Goal: Book appointment/travel/reservation

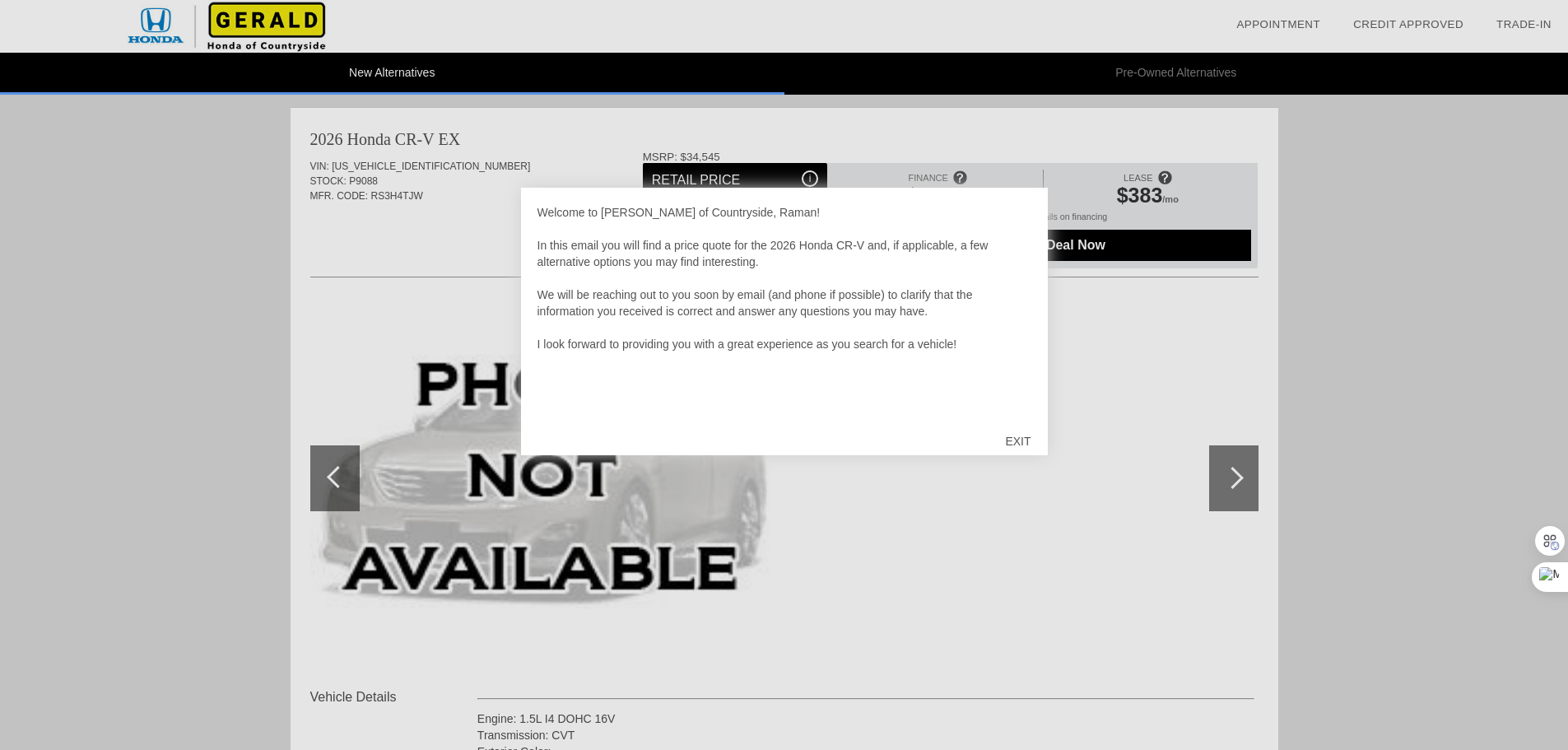
click at [1017, 439] on div "EXIT" at bounding box center [1018, 441] width 58 height 50
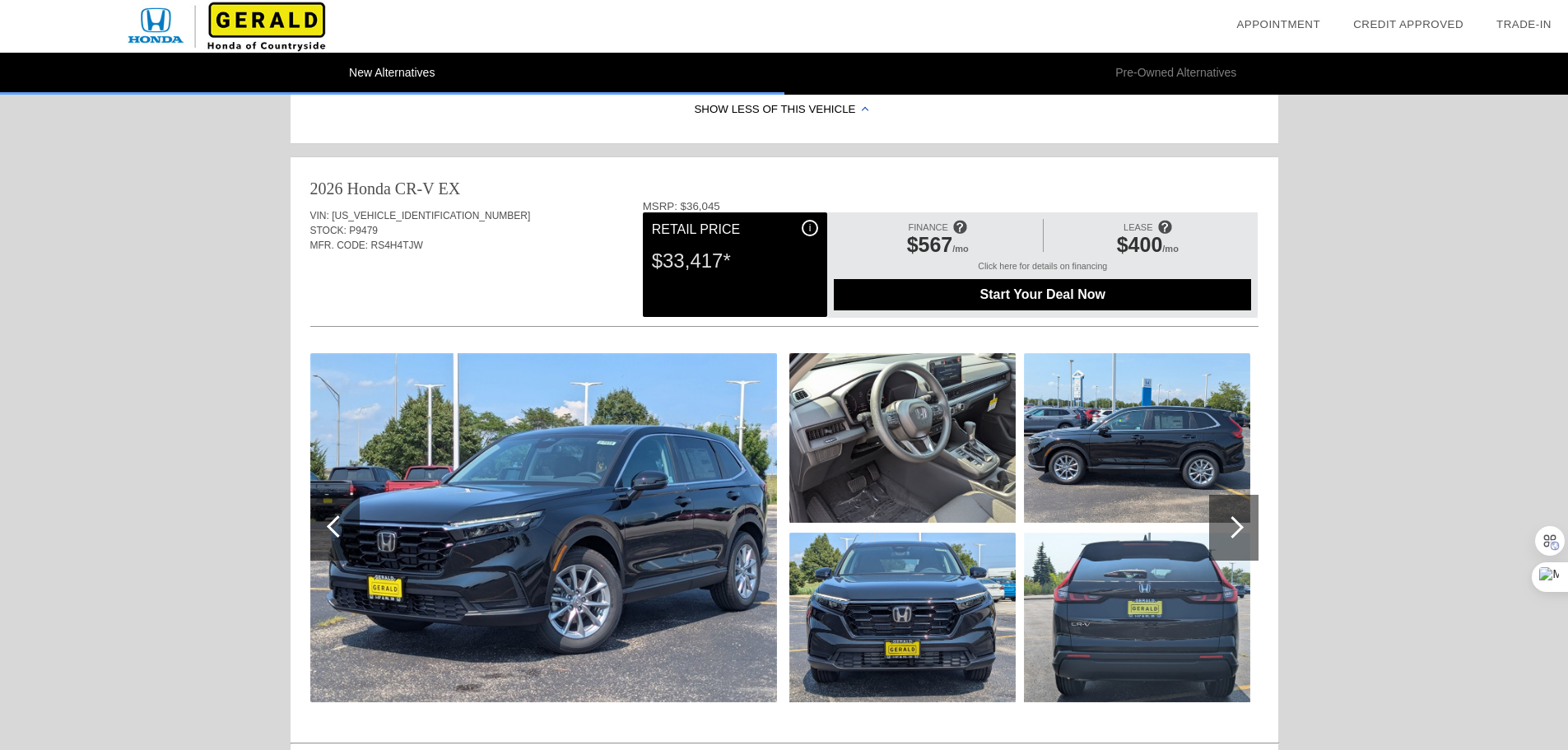
scroll to position [741, 0]
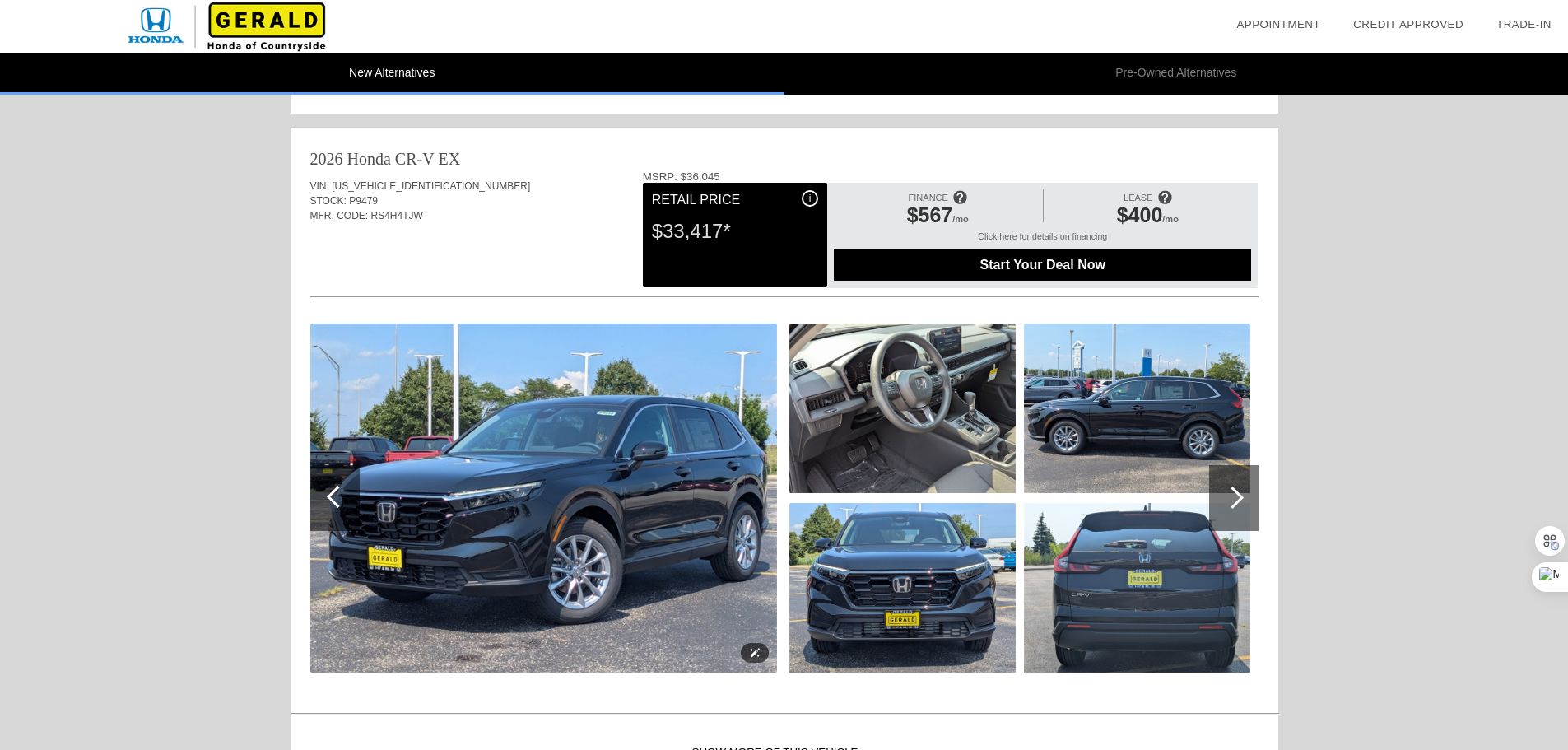
click at [669, 455] on img at bounding box center [543, 498] width 467 height 349
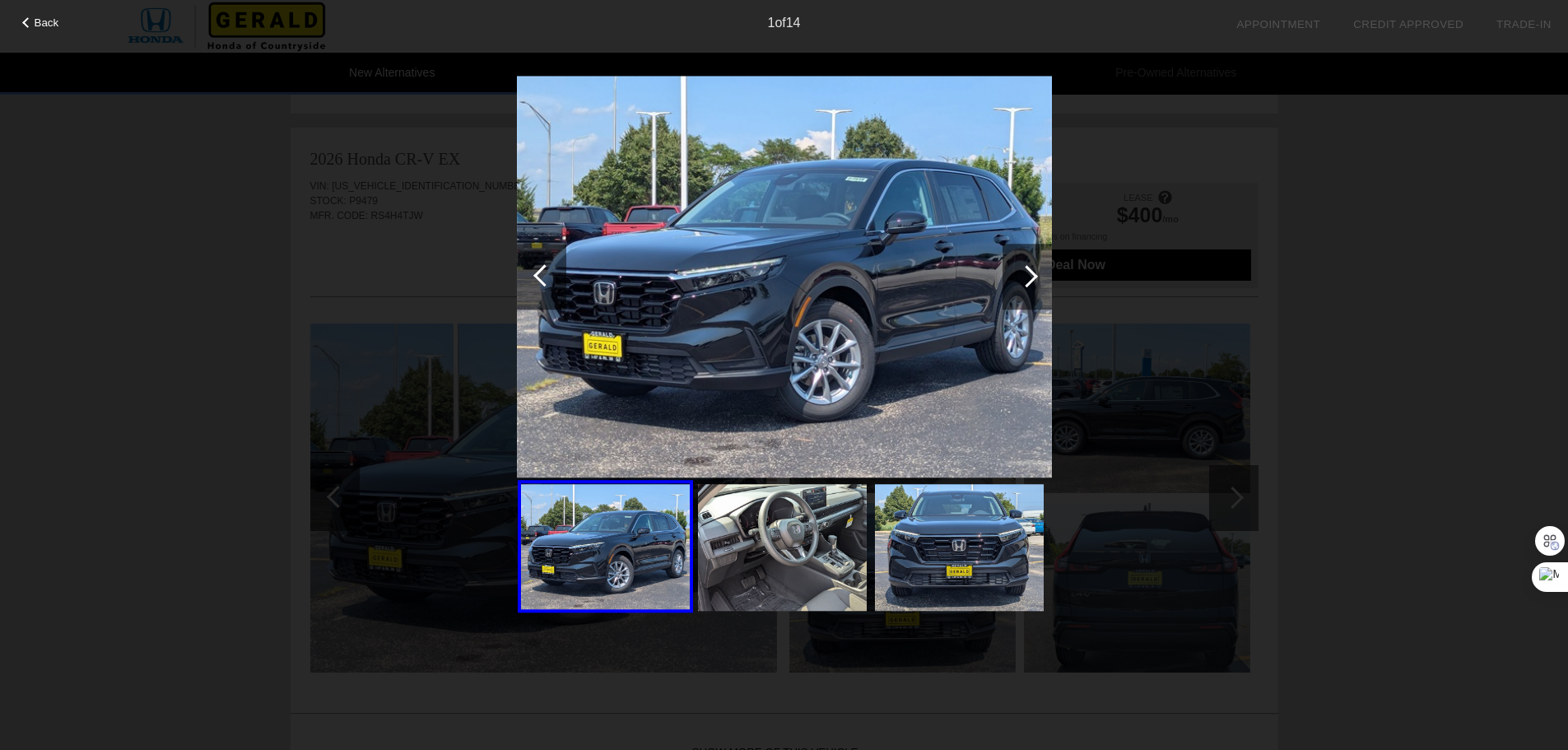
click at [1033, 284] on div at bounding box center [1027, 276] width 50 height 66
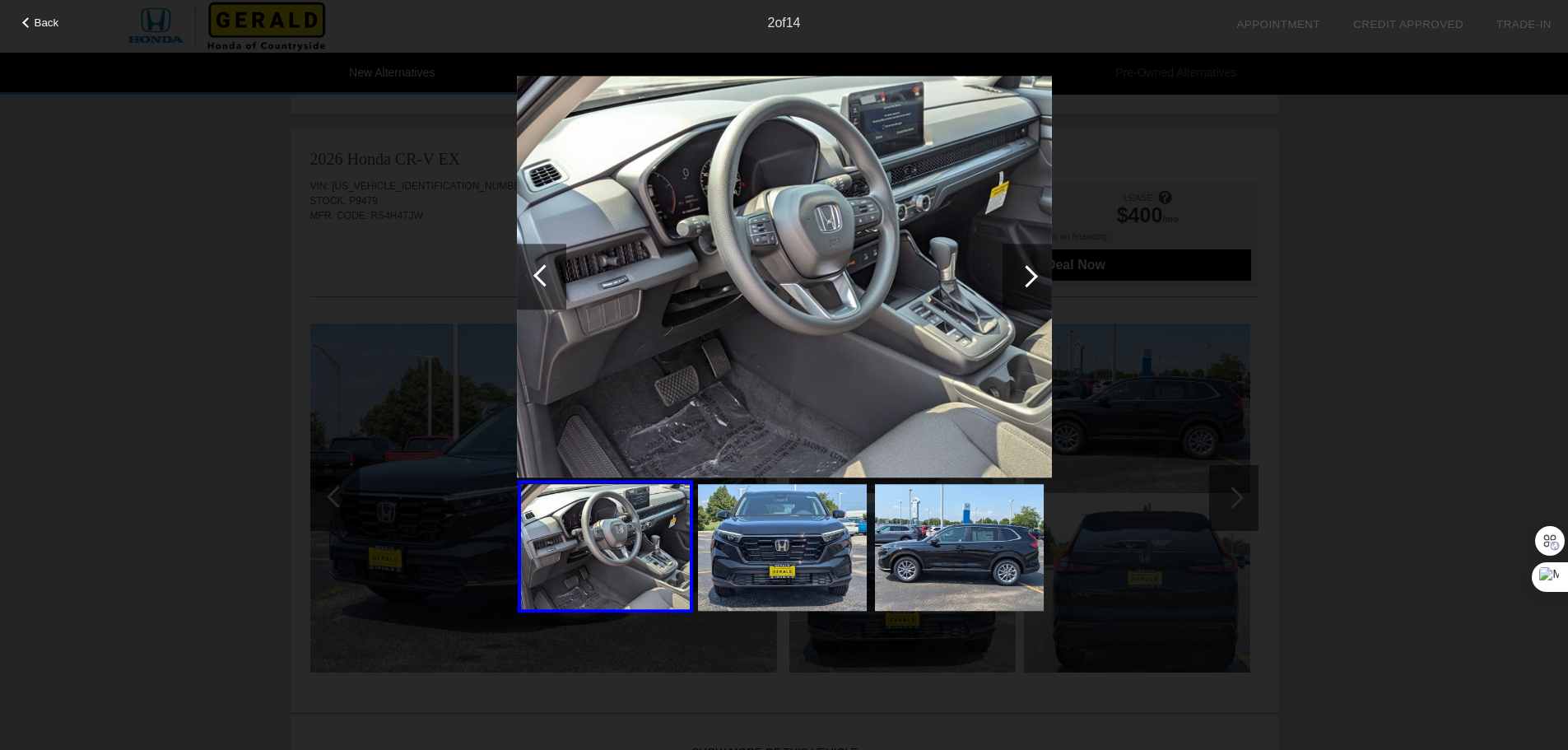
click at [1033, 284] on div at bounding box center [1027, 276] width 50 height 66
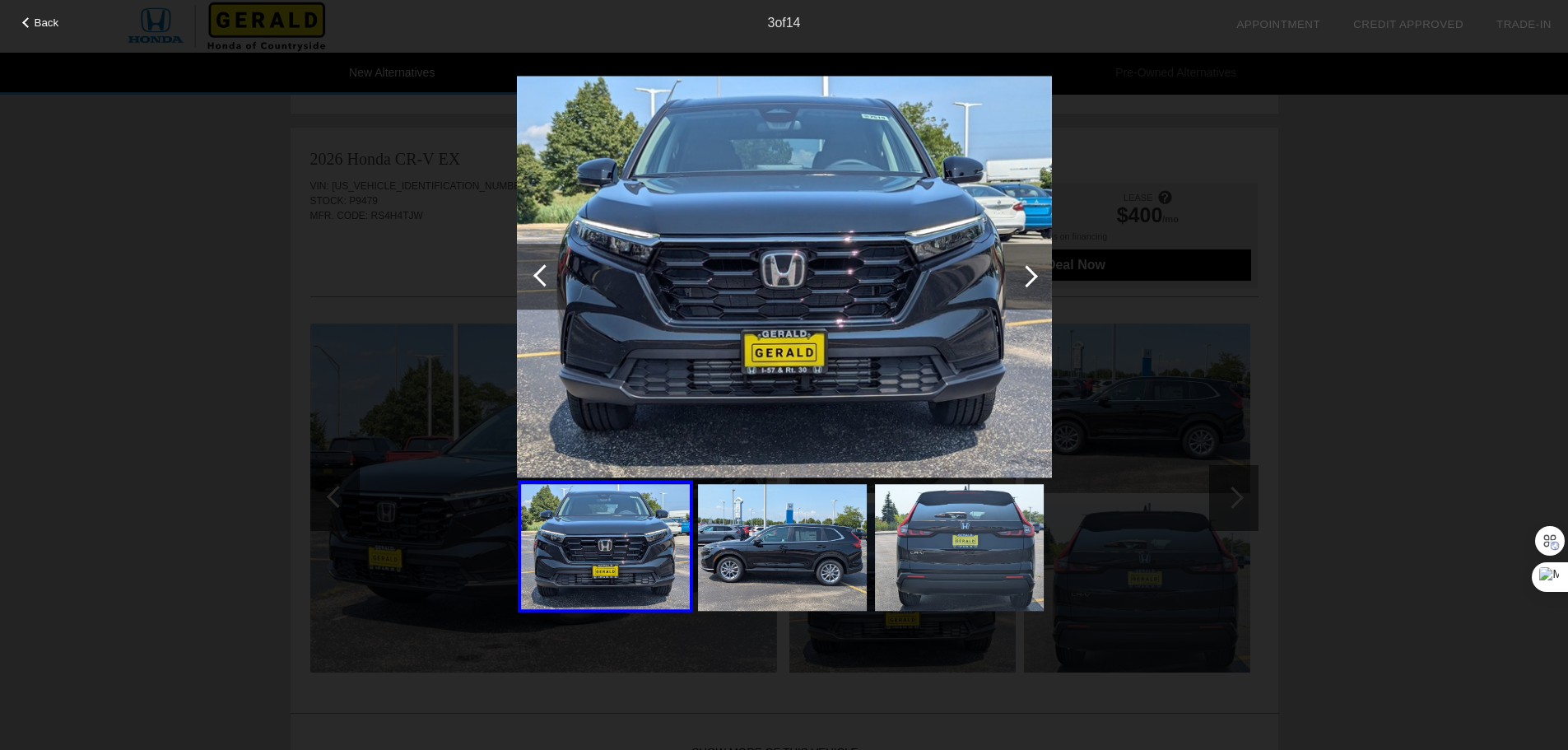
click at [1033, 284] on div at bounding box center [1027, 276] width 50 height 66
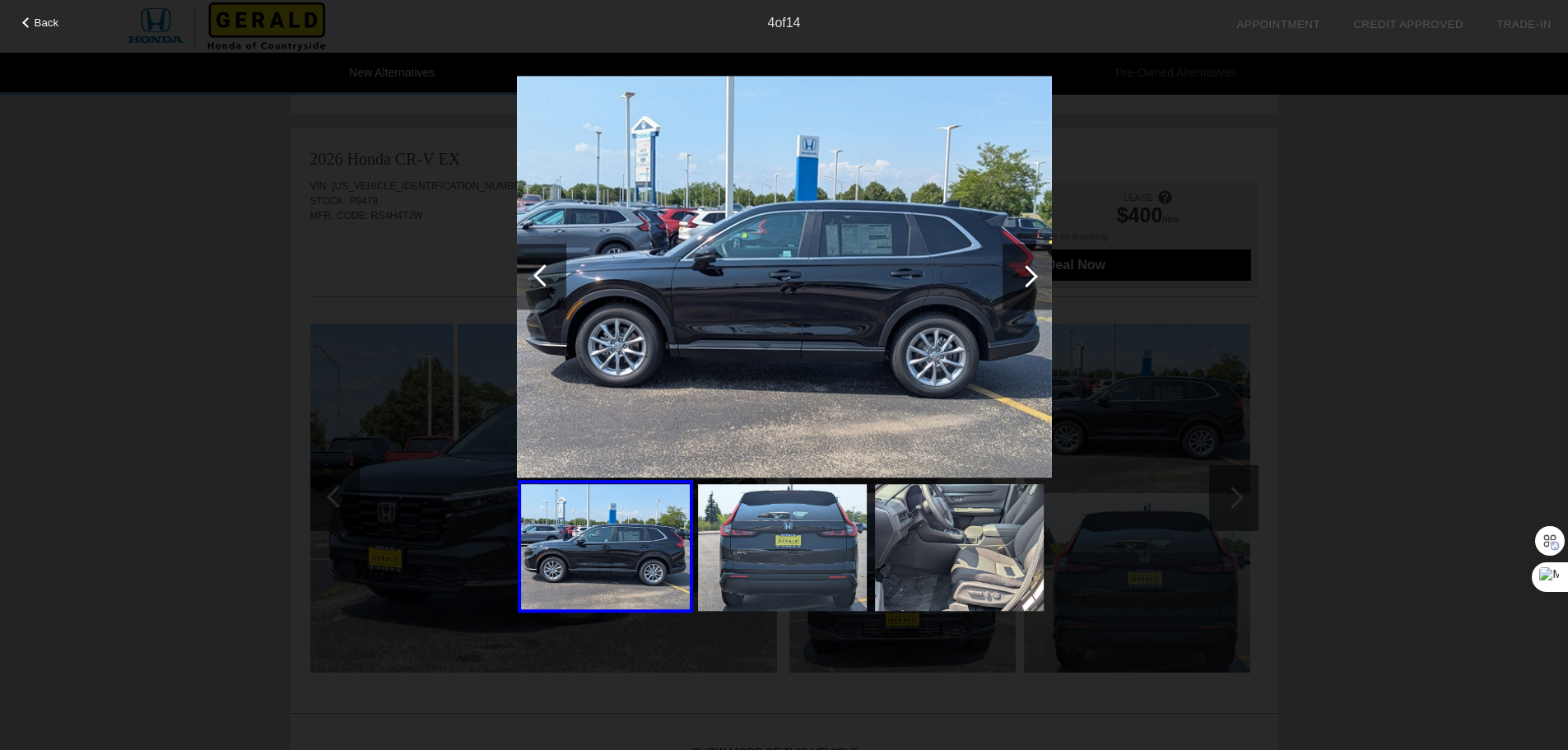
click at [1033, 284] on div at bounding box center [1027, 276] width 50 height 66
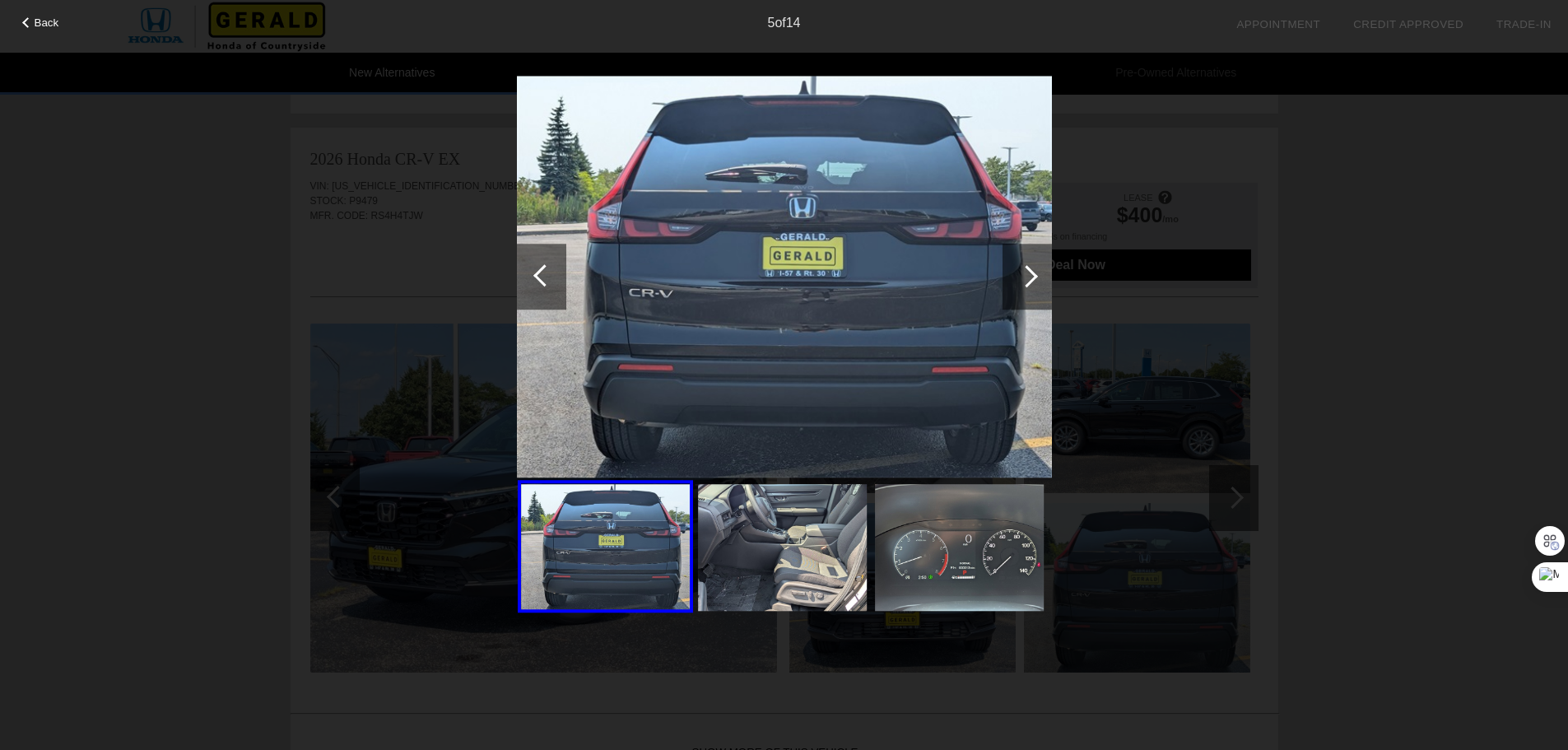
click at [1033, 284] on div at bounding box center [1027, 276] width 50 height 66
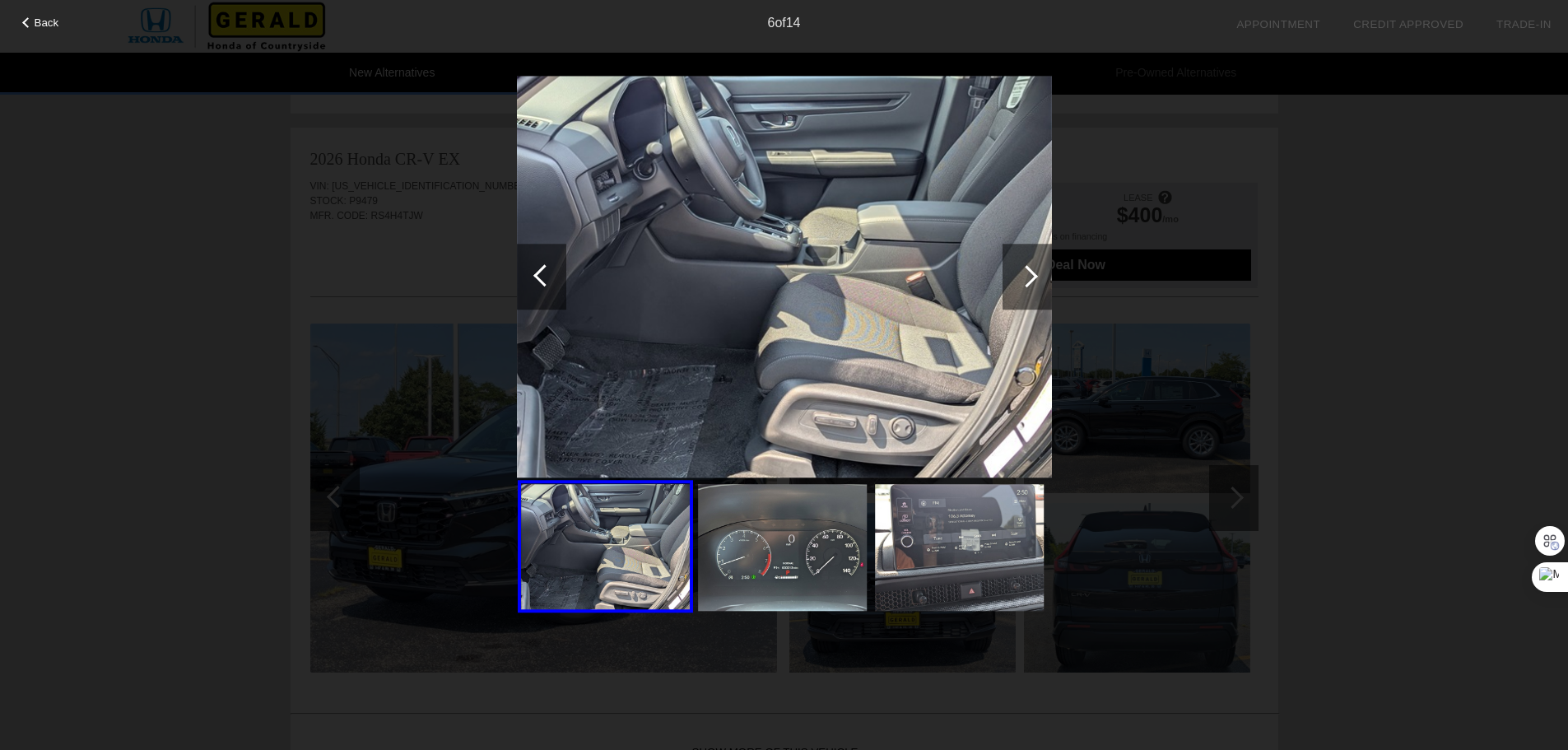
click at [1033, 284] on div at bounding box center [1027, 276] width 50 height 66
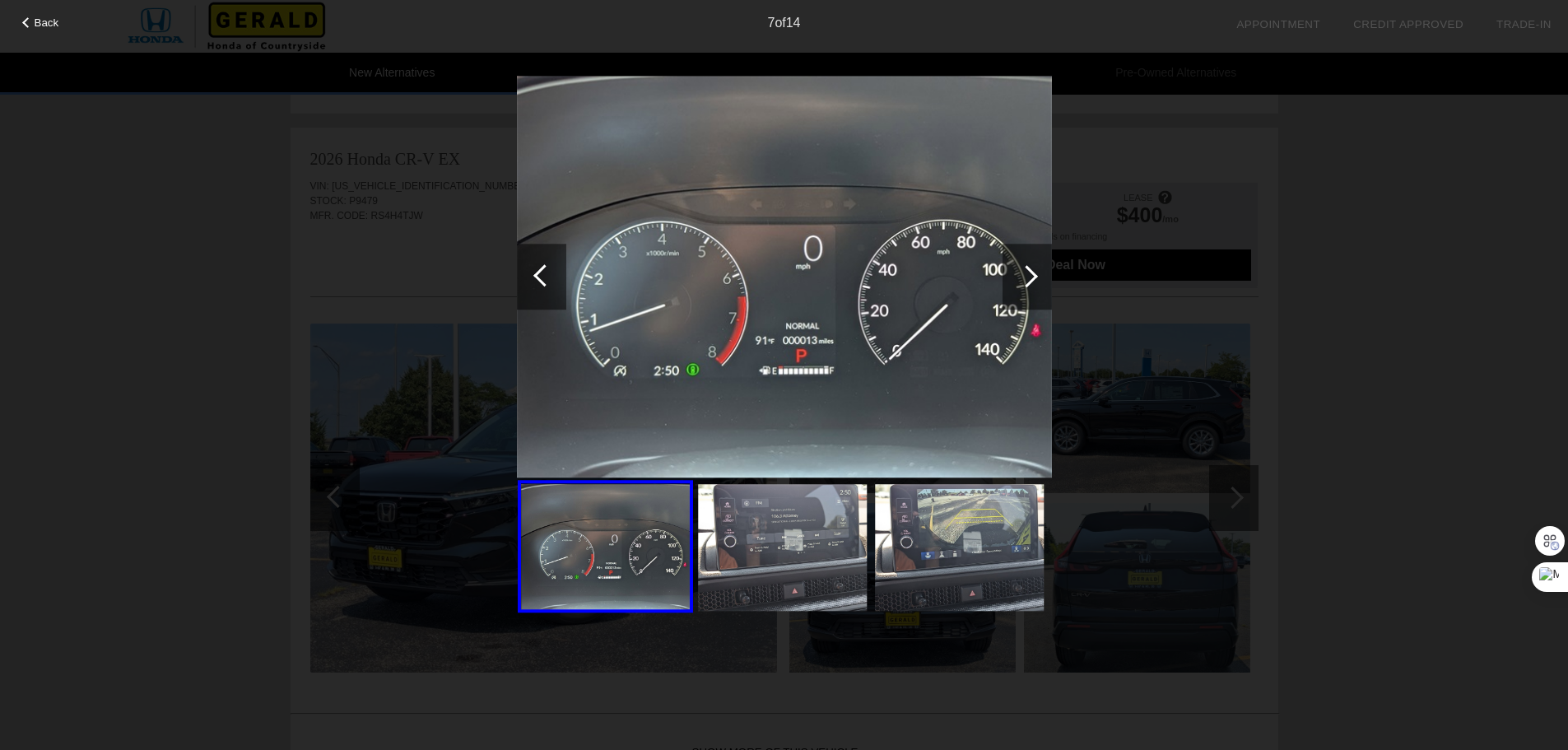
click at [1033, 284] on div at bounding box center [1027, 276] width 50 height 66
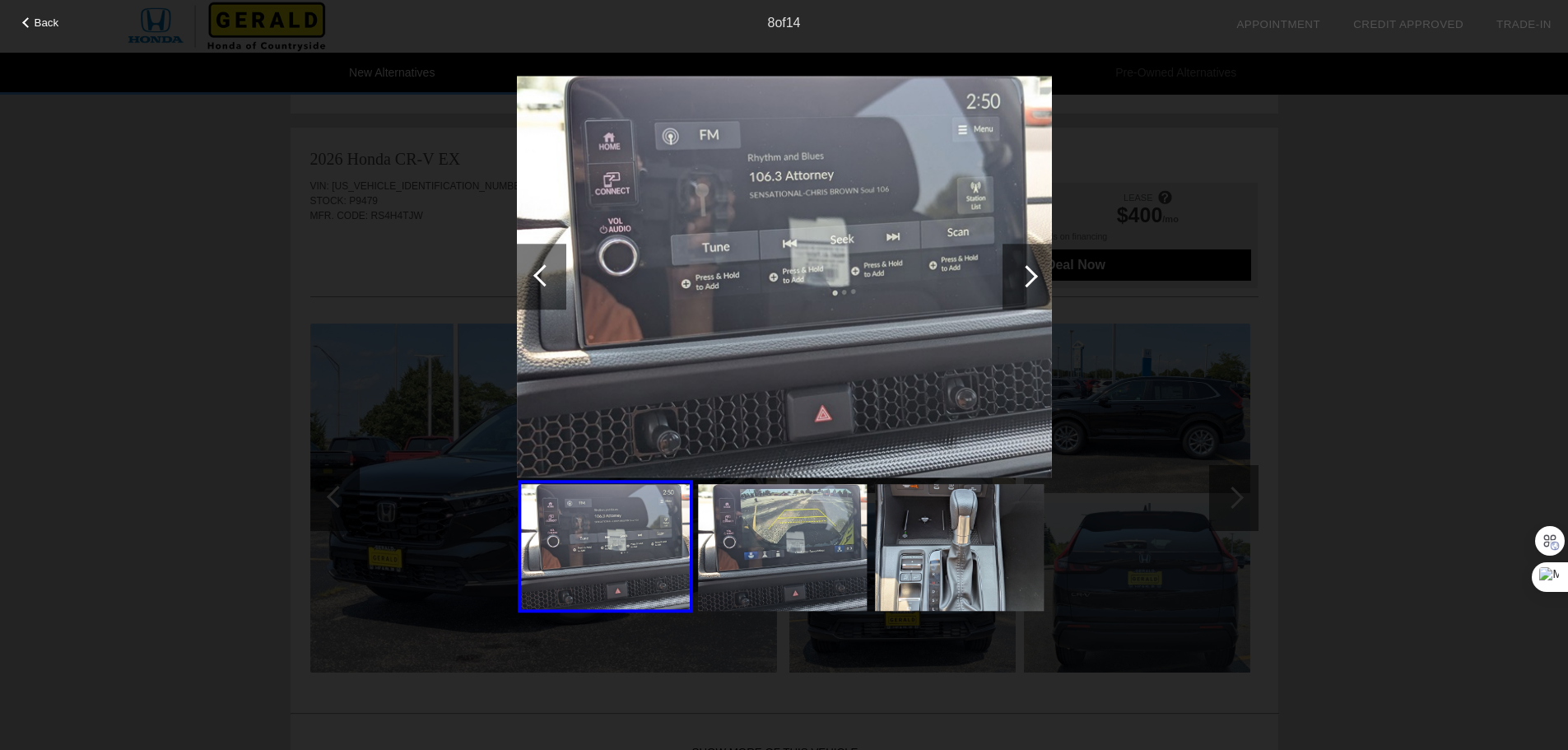
click at [1033, 284] on div at bounding box center [1027, 276] width 50 height 66
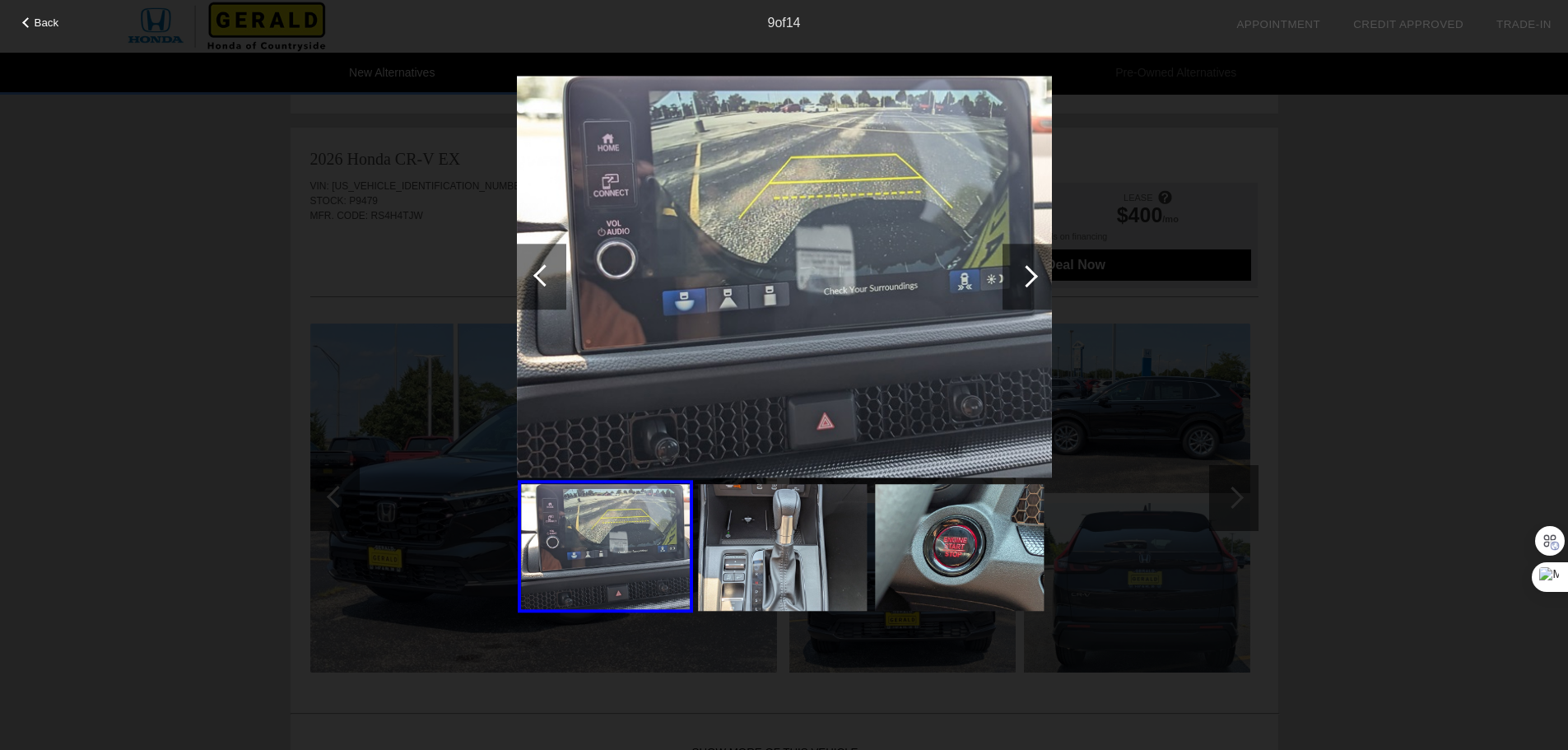
click at [1033, 284] on div at bounding box center [1027, 276] width 50 height 66
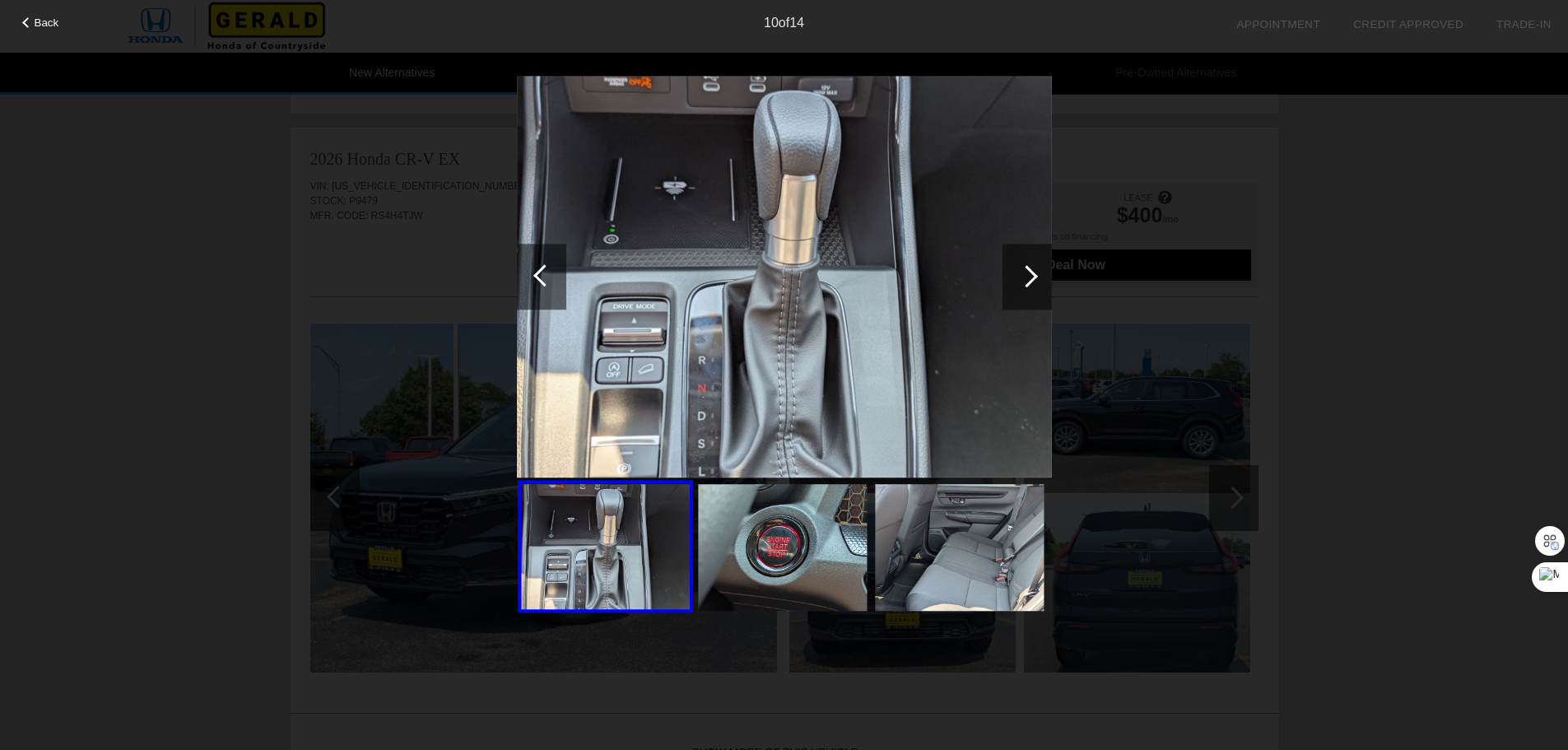
click at [1033, 284] on div at bounding box center [1027, 276] width 50 height 66
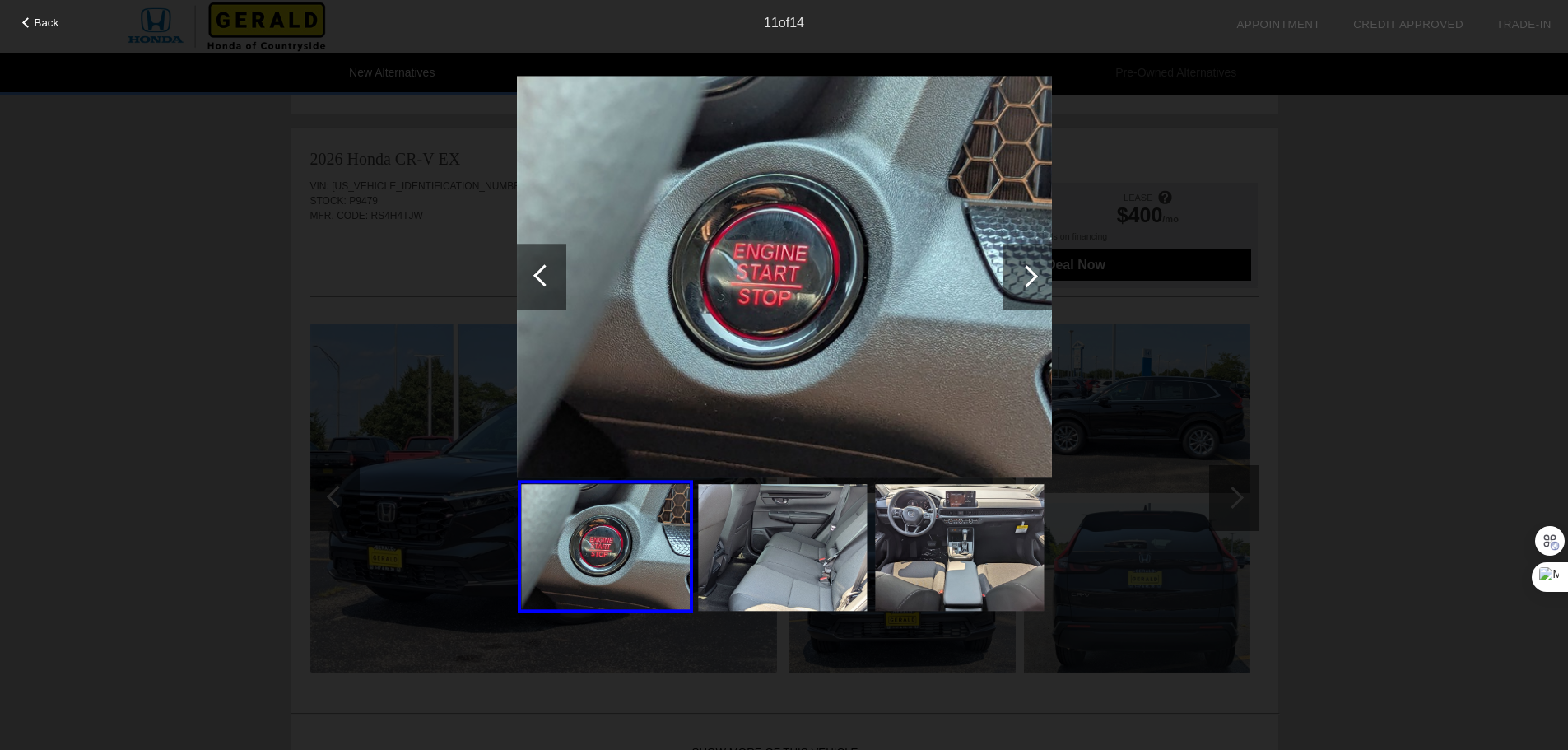
click at [1033, 284] on div at bounding box center [1027, 276] width 50 height 66
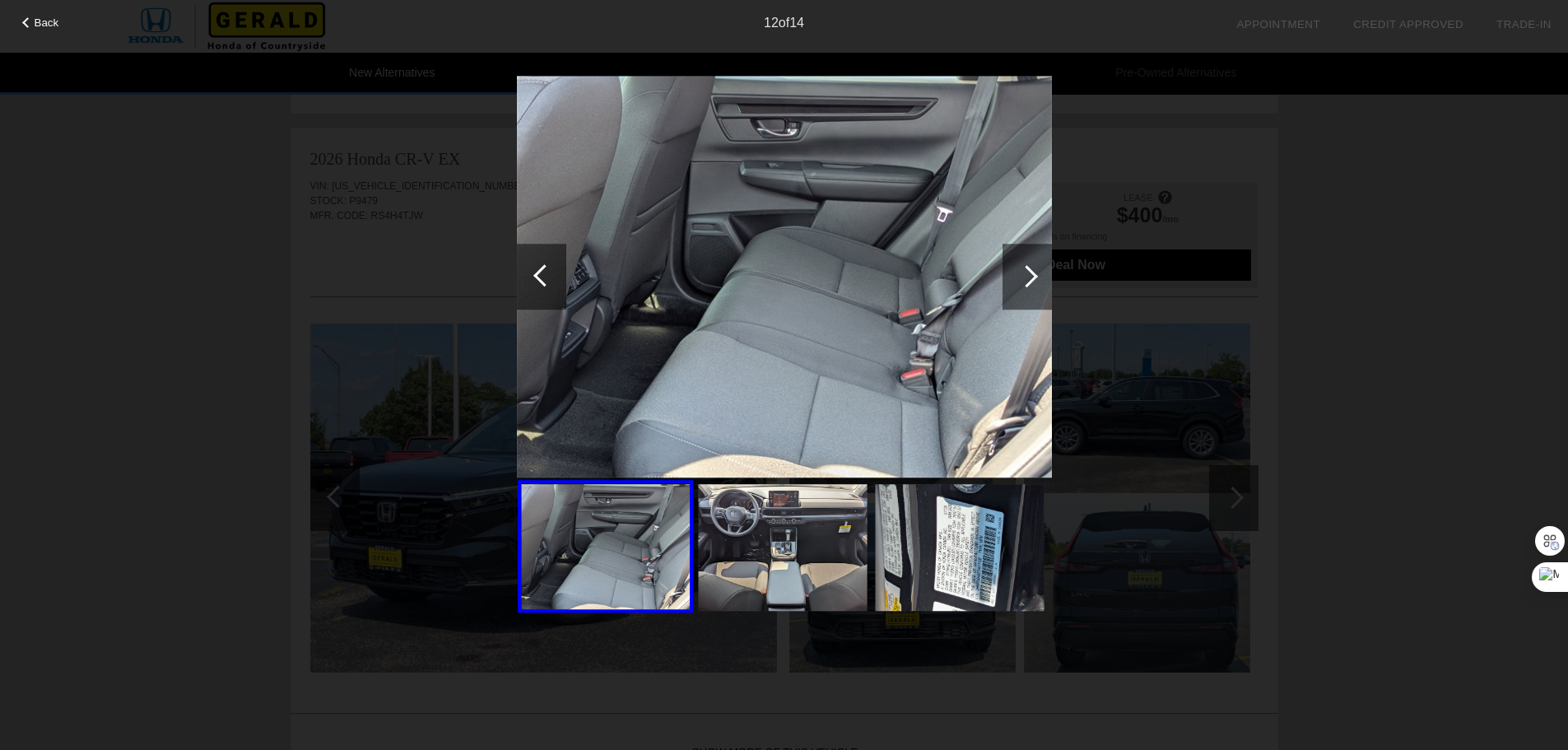
click at [525, 280] on div at bounding box center [541, 276] width 50 height 66
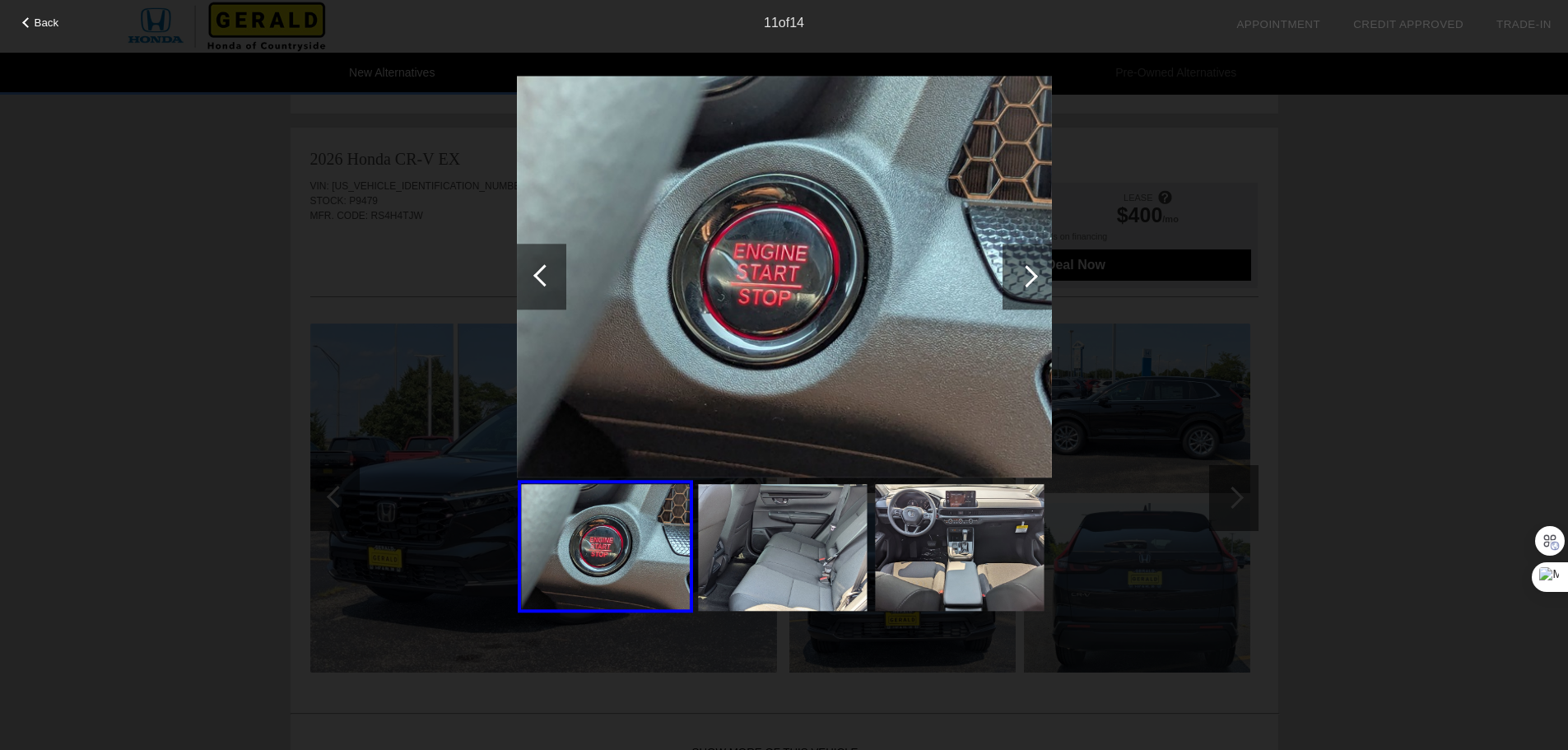
click at [526, 280] on div at bounding box center [541, 276] width 50 height 66
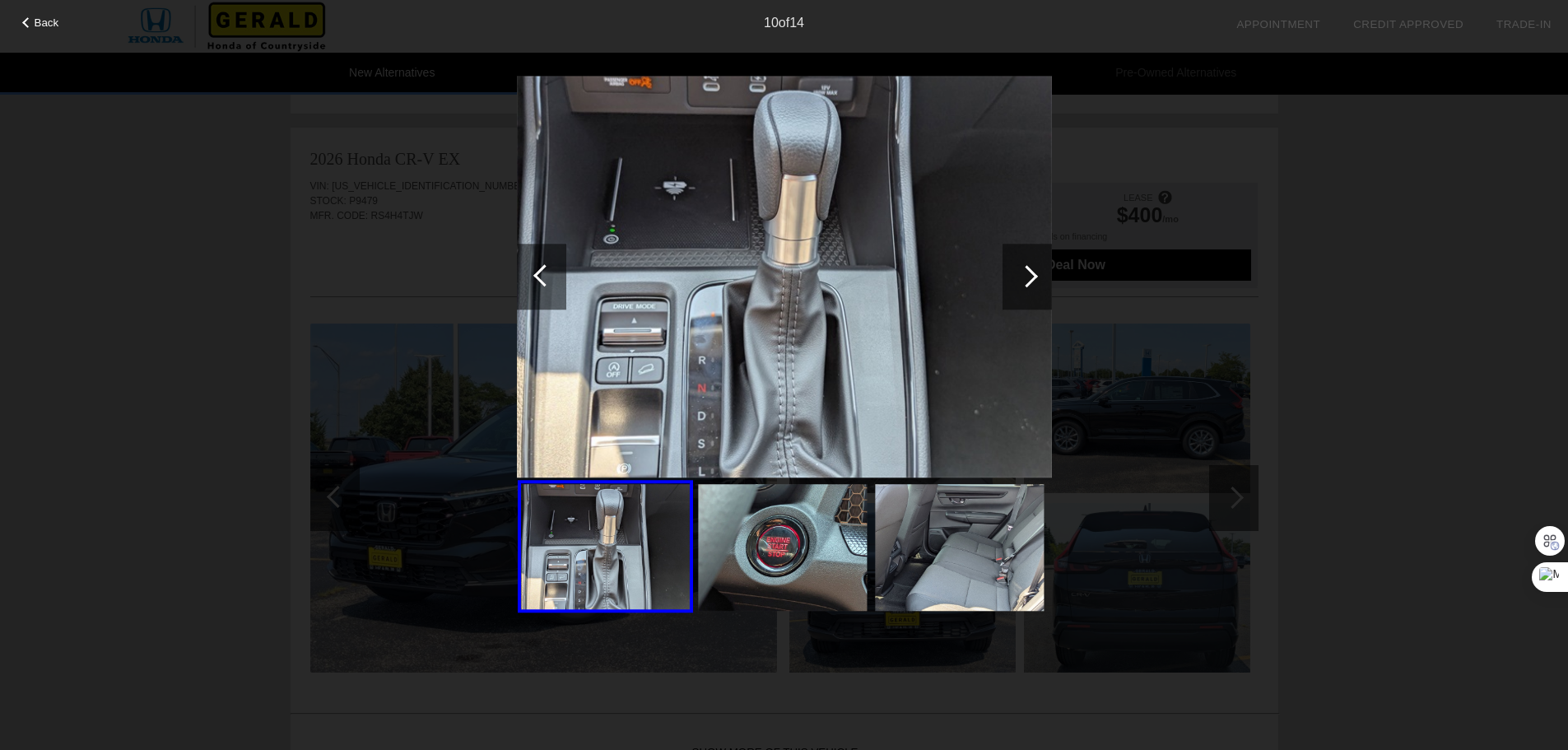
click at [1028, 279] on div at bounding box center [1027, 276] width 22 height 22
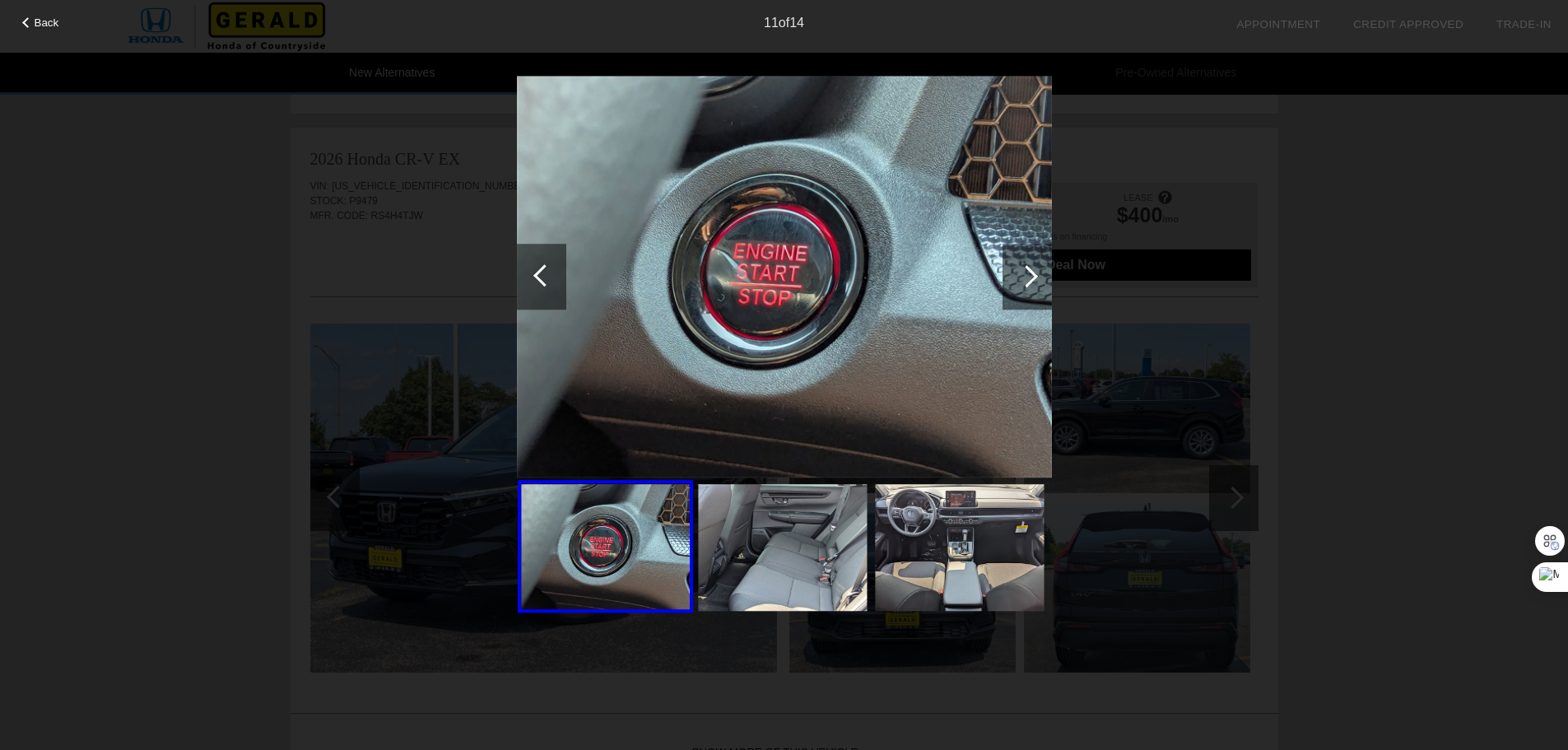
click at [1028, 279] on div at bounding box center [1027, 276] width 22 height 22
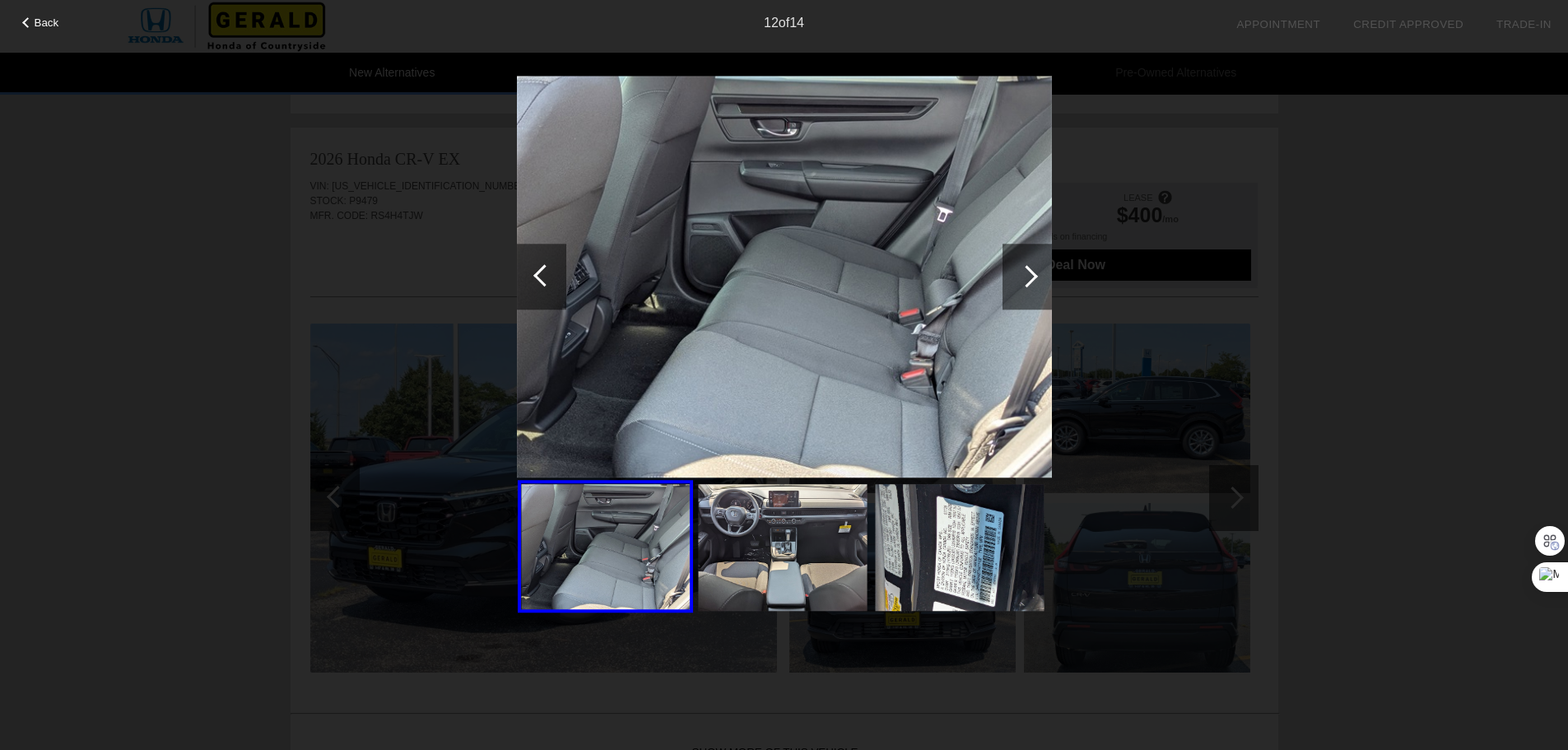
click at [1028, 279] on div at bounding box center [1027, 276] width 22 height 22
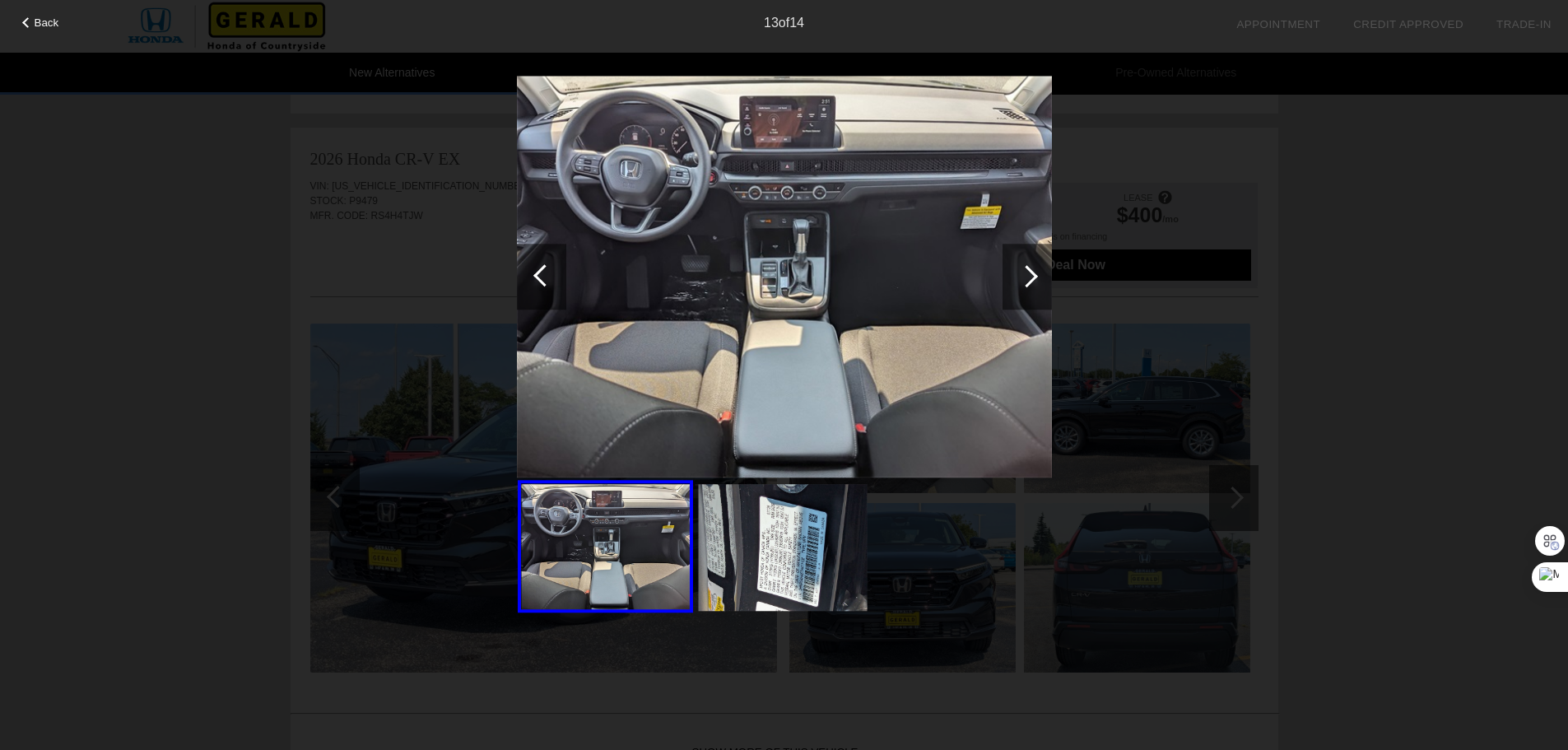
click at [1028, 279] on div at bounding box center [1027, 276] width 22 height 22
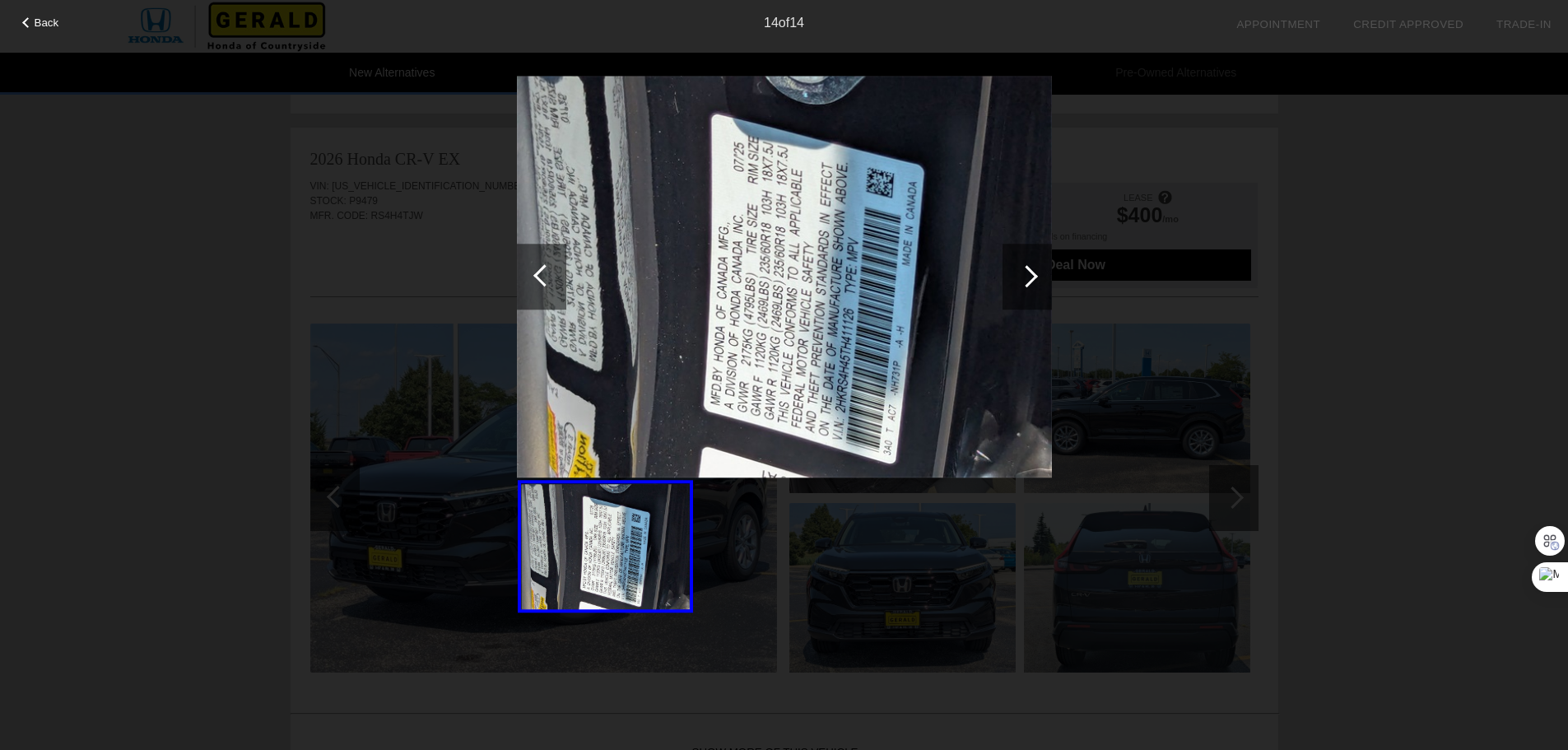
click at [1028, 279] on div at bounding box center [1027, 276] width 22 height 22
click at [1353, 208] on div "Back 14 of 14" at bounding box center [784, 375] width 1568 height 750
click at [49, 21] on span "Back" at bounding box center [47, 22] width 24 height 12
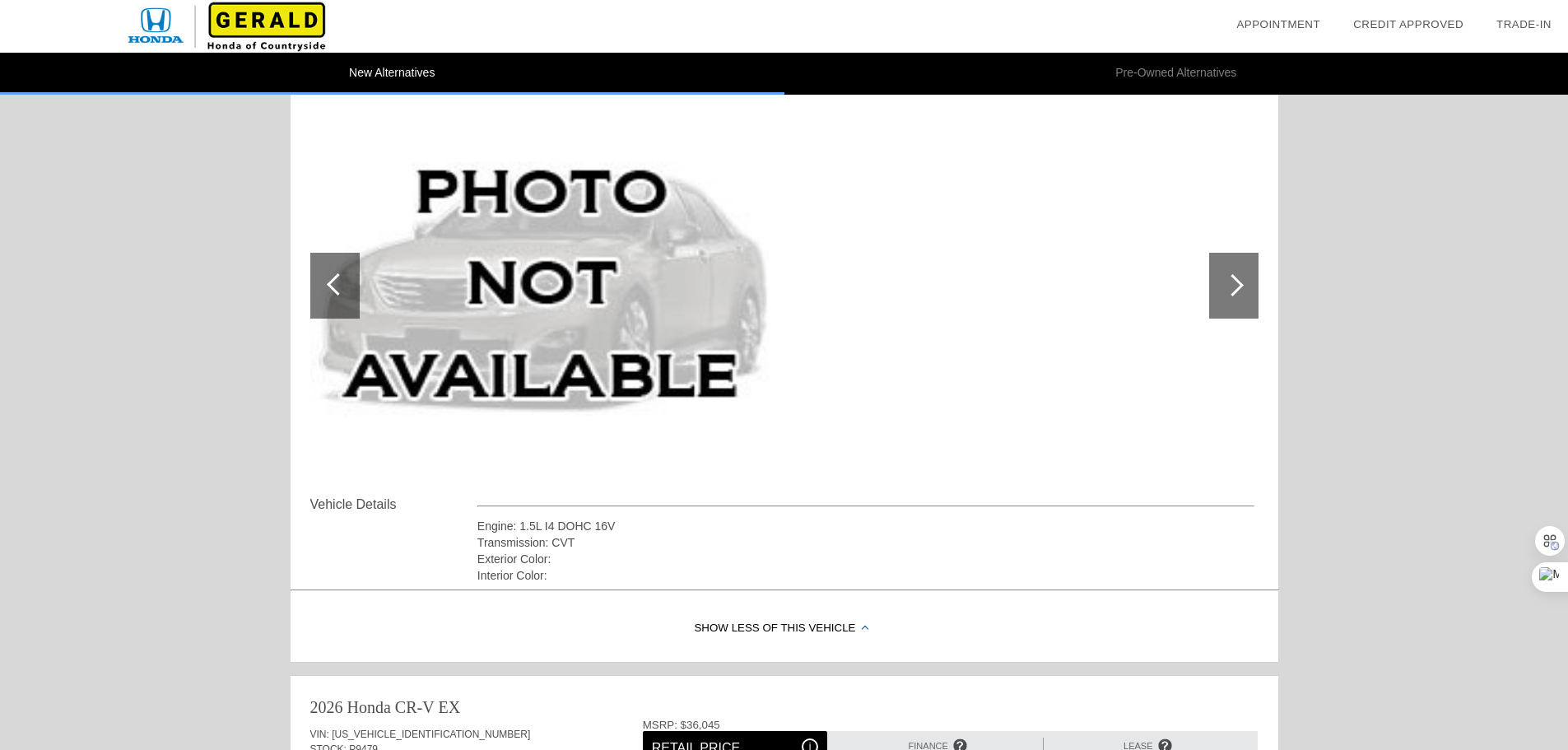
scroll to position [0, 0]
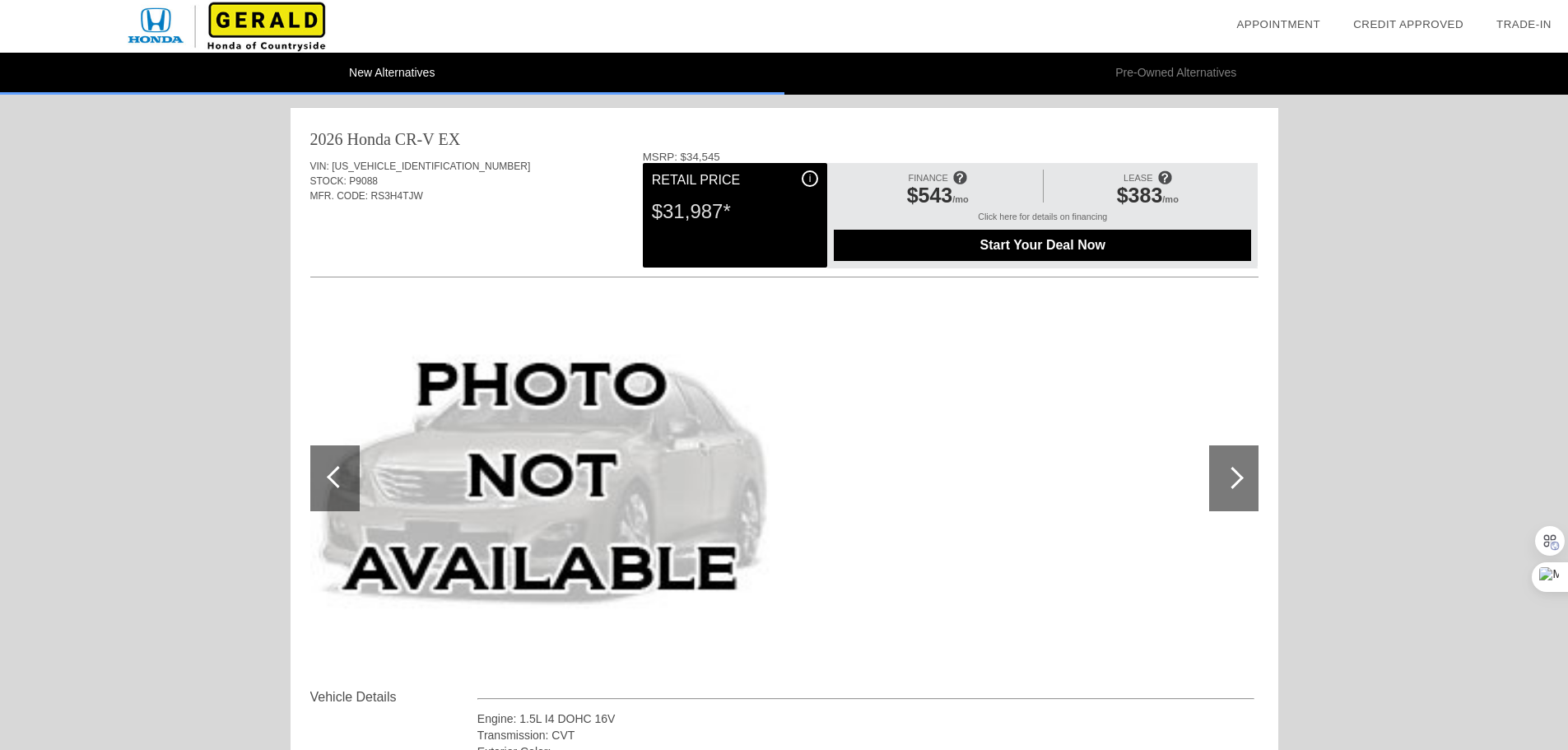
click at [1017, 249] on span "Start Your Deal Now" at bounding box center [1043, 245] width 376 height 15
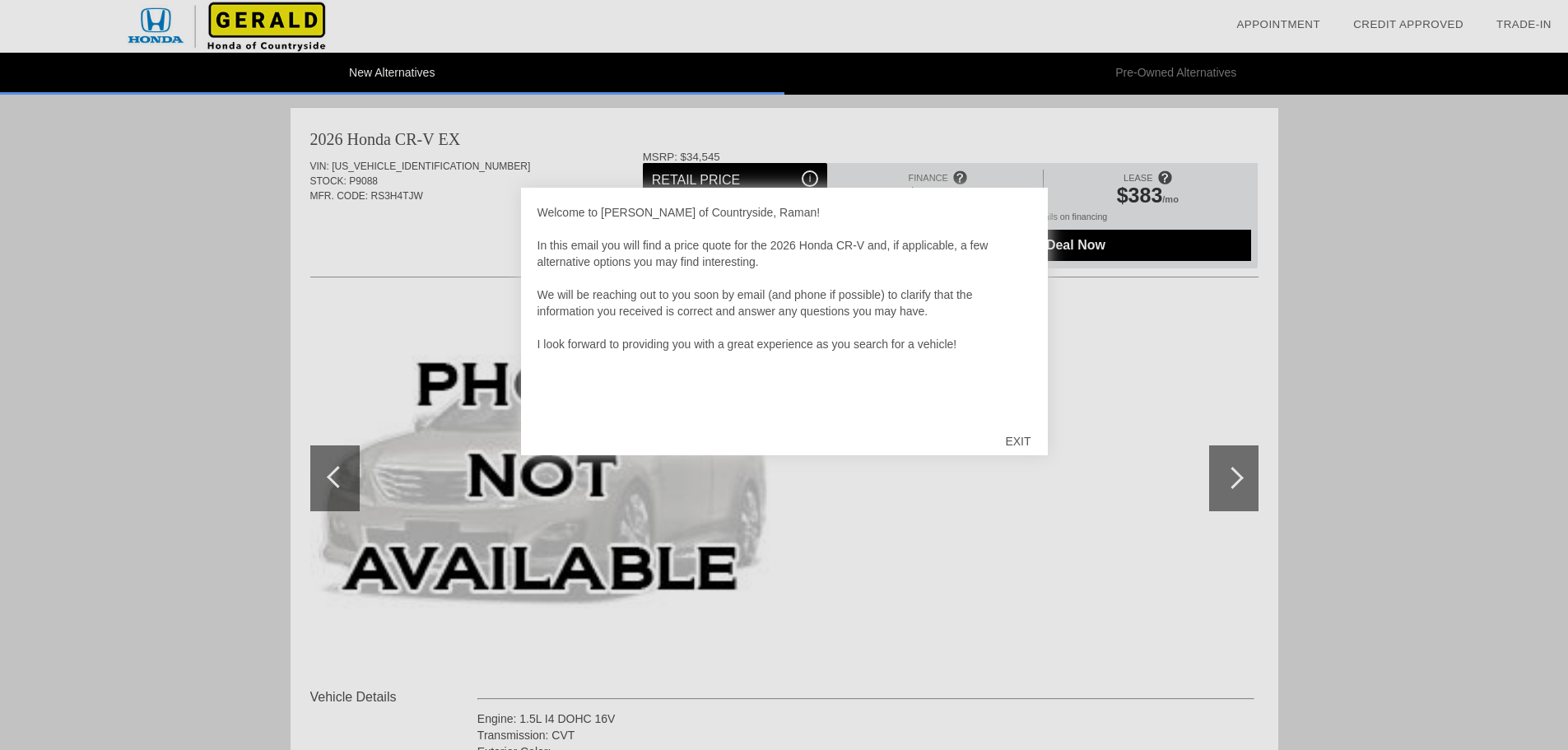
click at [1008, 443] on div "EXIT" at bounding box center [1018, 441] width 58 height 50
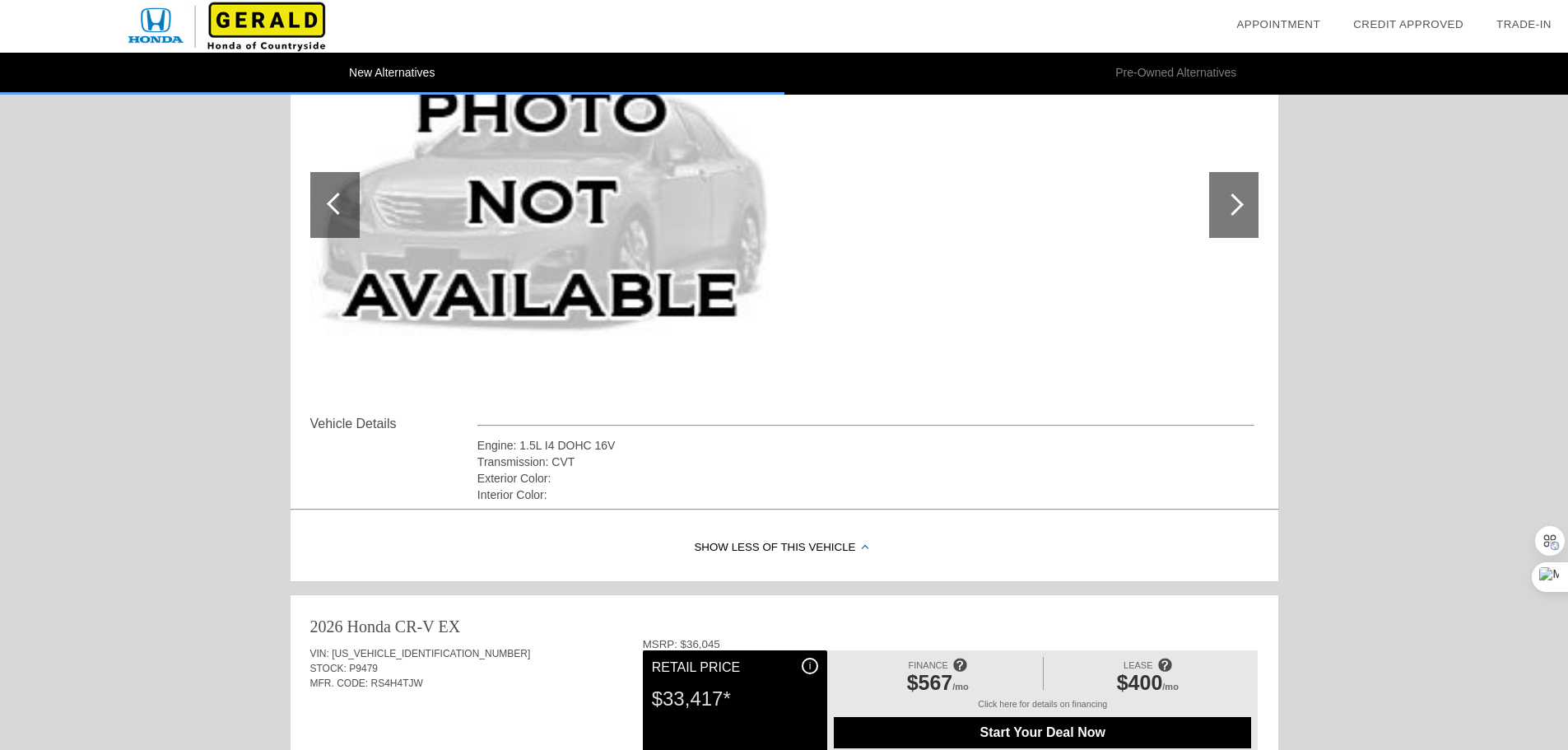
scroll to position [247, 0]
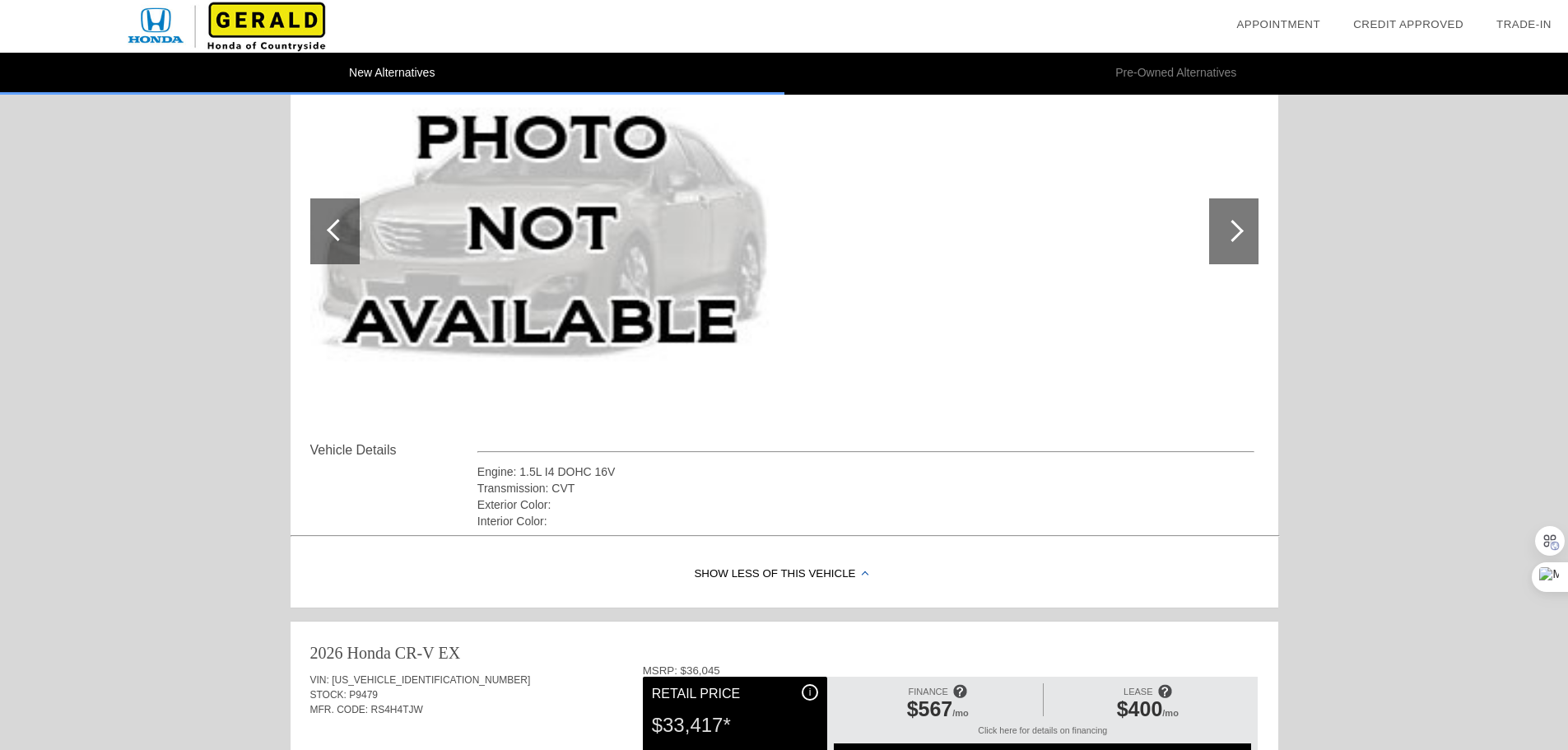
click at [785, 578] on div "Show Less of this Vehicle" at bounding box center [784, 575] width 988 height 66
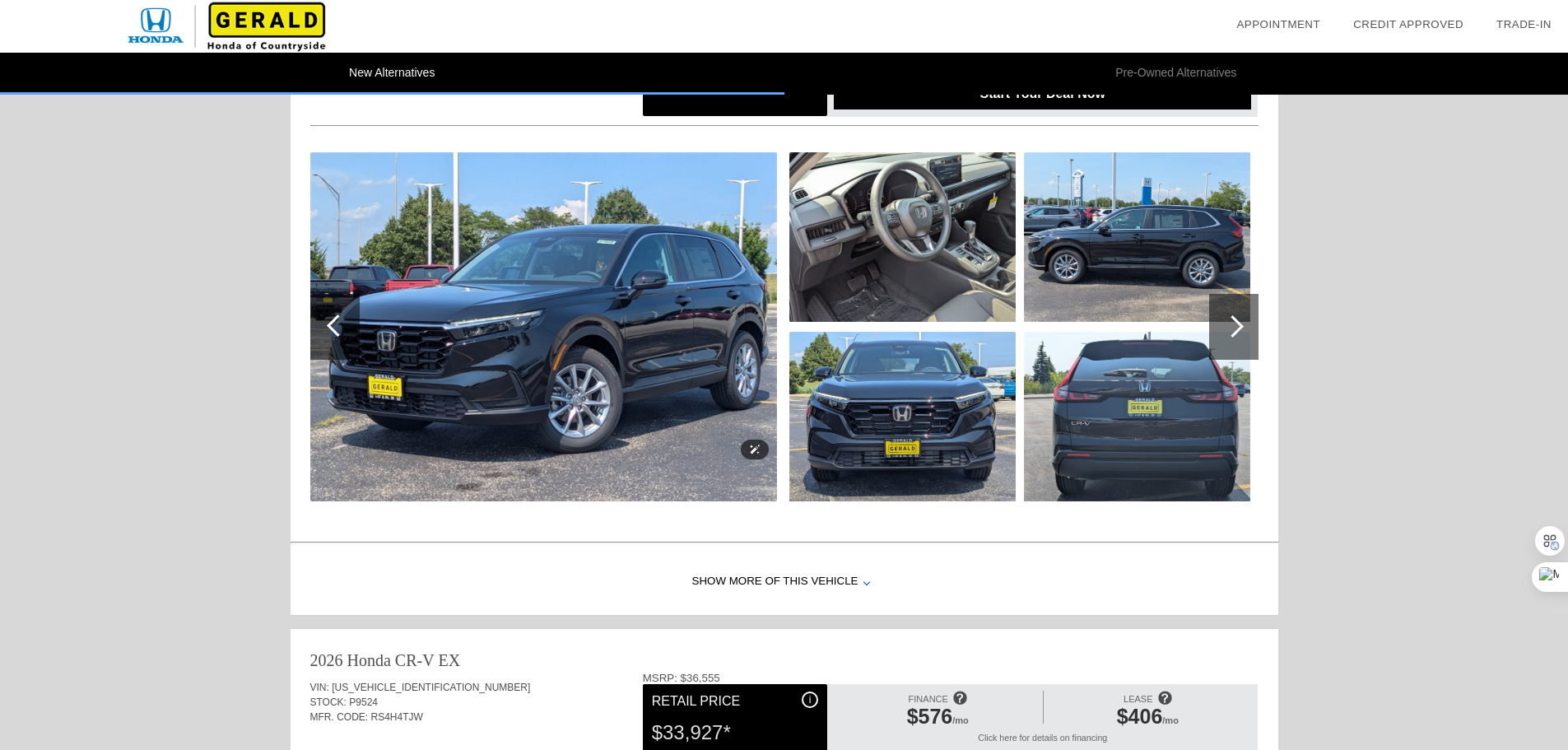
scroll to position [905, 0]
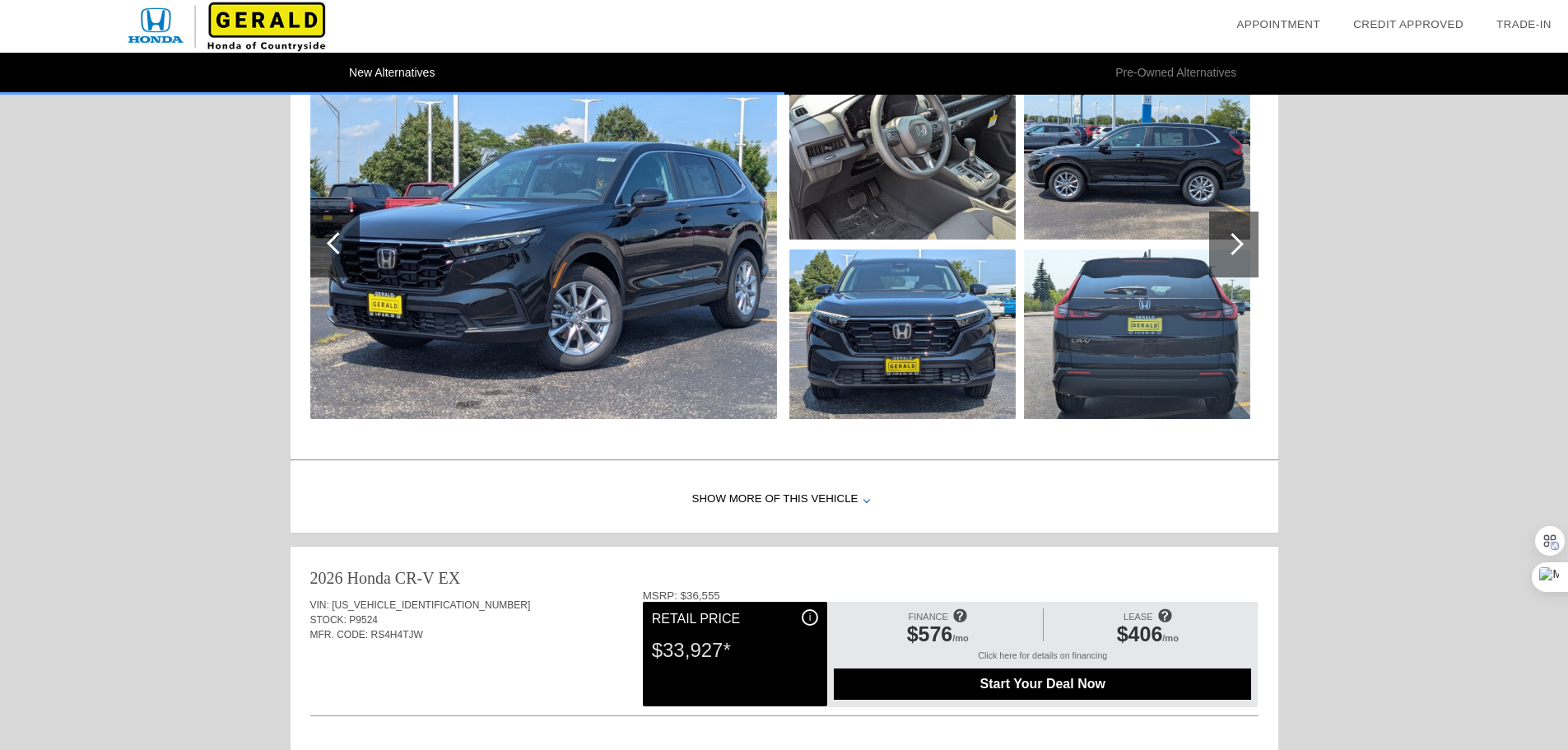
click at [849, 494] on div "Show More of this Vehicle" at bounding box center [784, 500] width 988 height 66
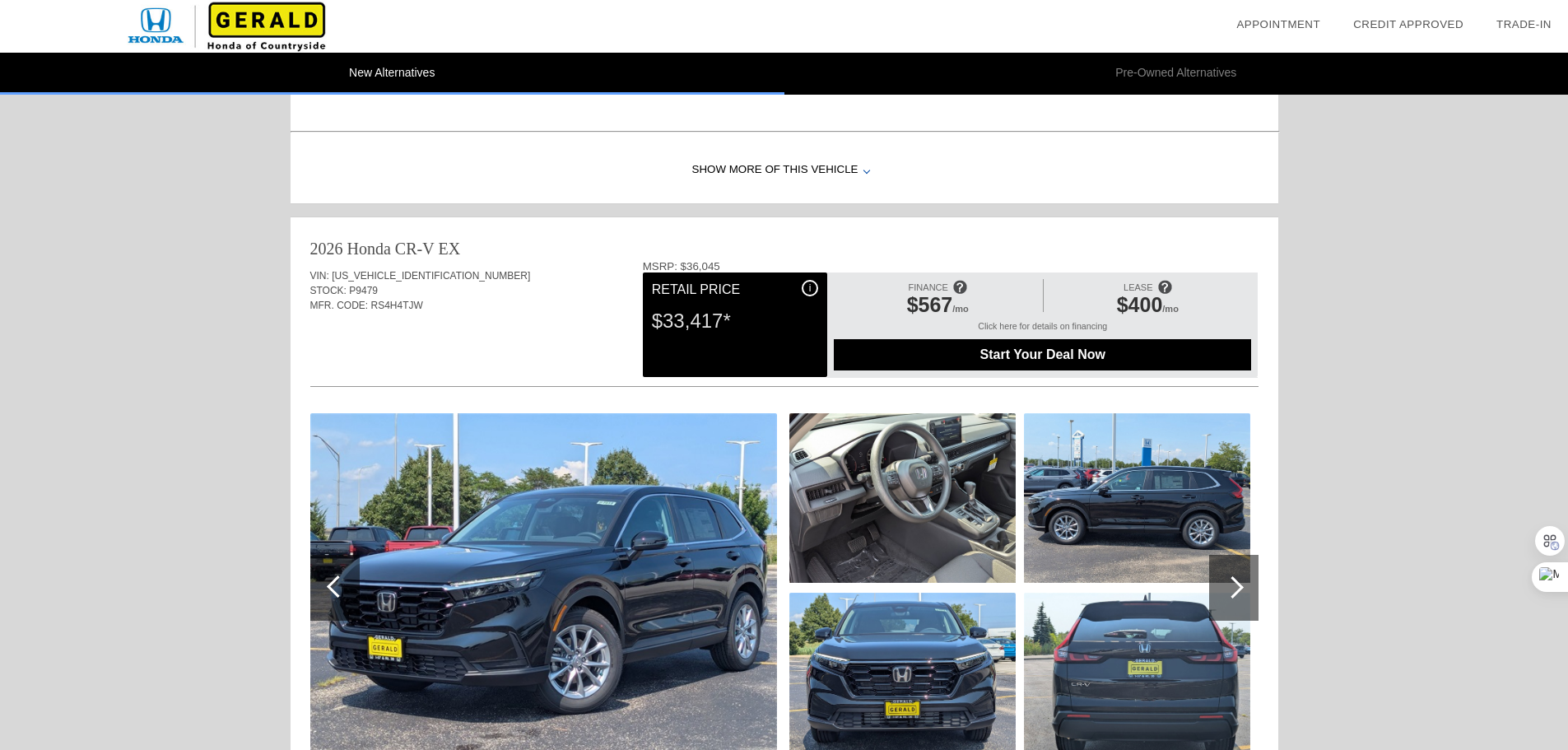
scroll to position [0, 0]
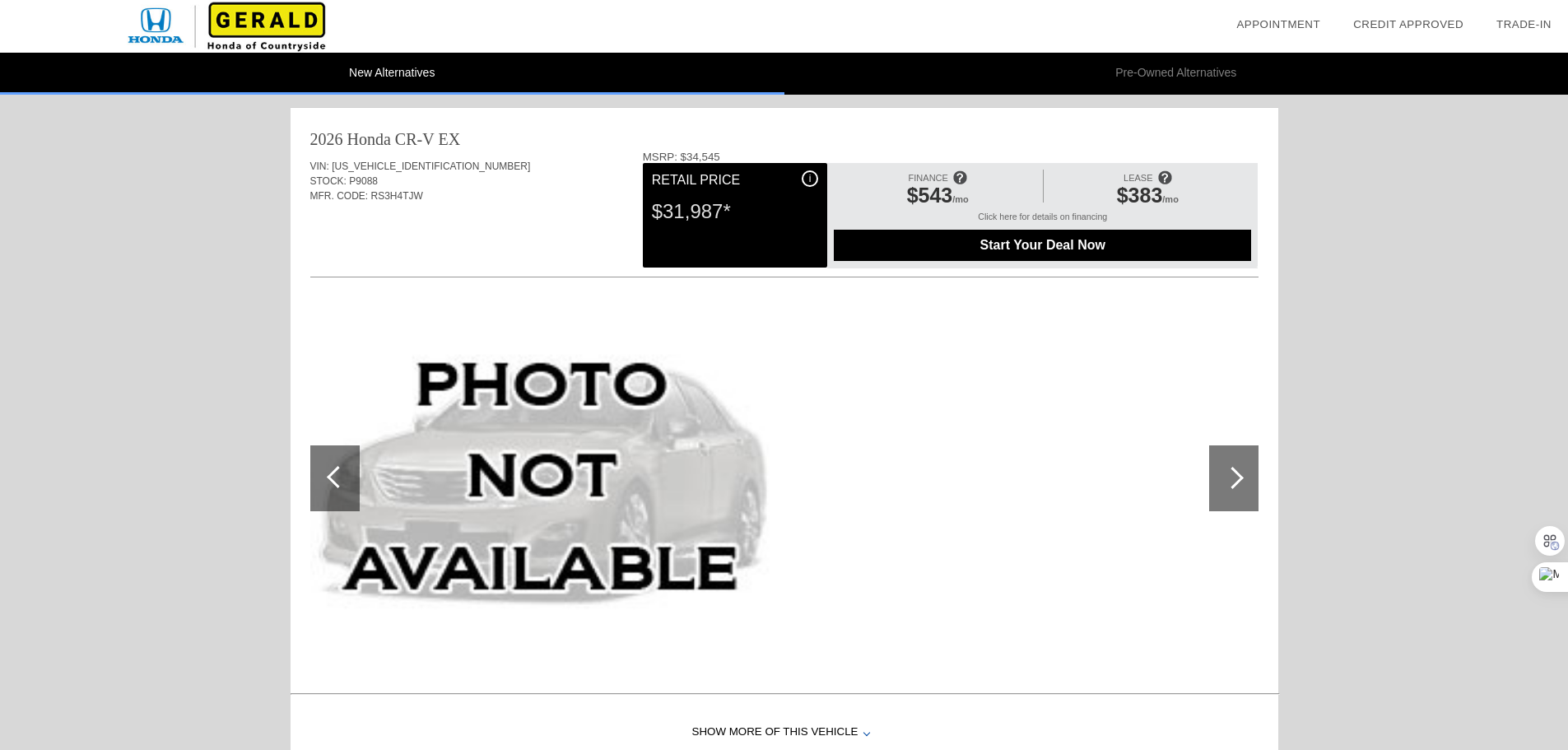
click at [1269, 24] on link "Appointment" at bounding box center [1279, 23] width 84 height 12
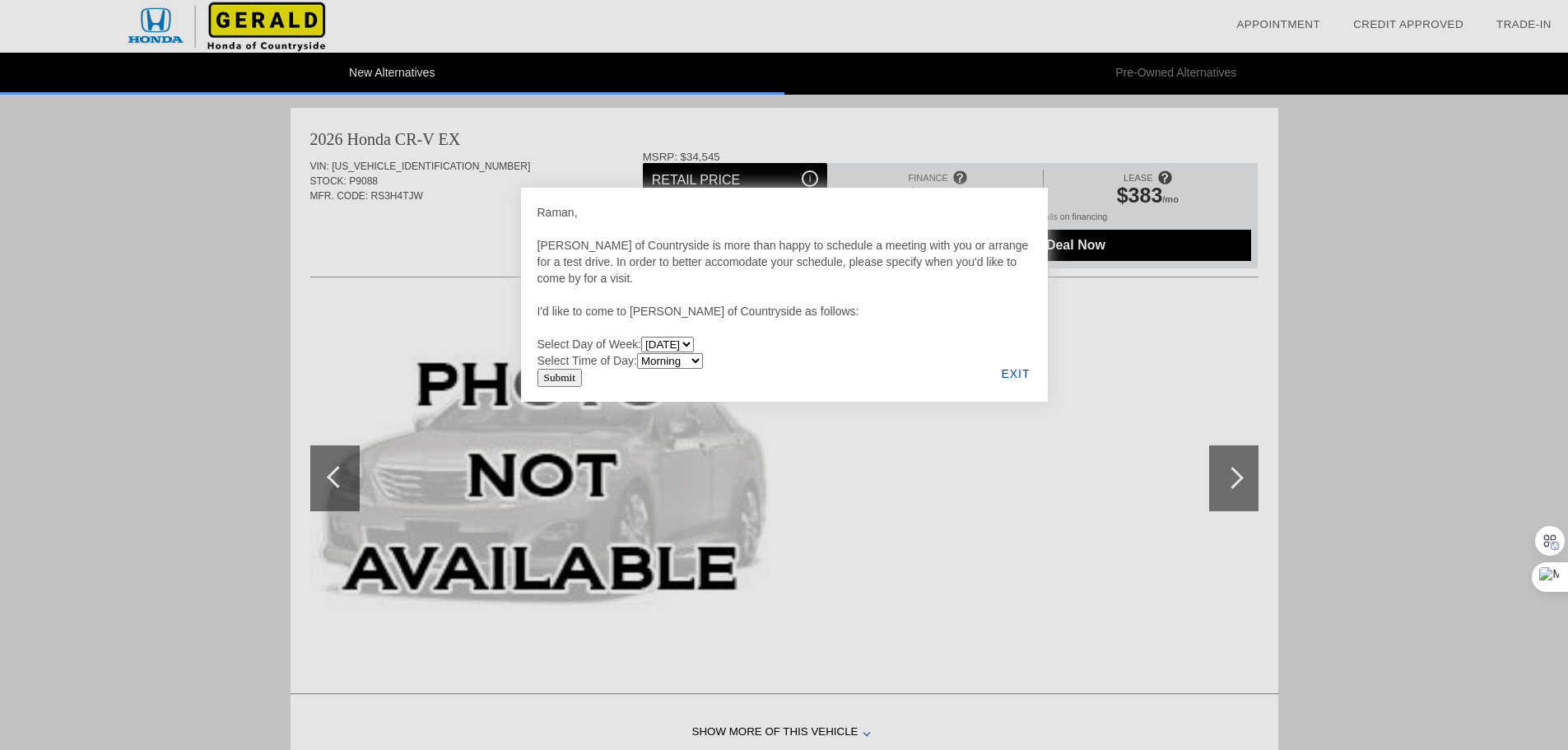
click at [680, 351] on div "Raman, Gerald Honda of Countryside is more than happy to schedule a meeting wit…" at bounding box center [784, 287] width 494 height 165
click at [690, 344] on select "Monday Tuesday Wednesday Thursday Friday Saturday" at bounding box center [667, 345] width 52 height 16
select select "[DATE]"
click at [644, 337] on select "Monday Tuesday Wednesday Thursday Friday Saturday" at bounding box center [667, 345] width 52 height 16
click at [655, 362] on select "Morning Afternoon Evening" at bounding box center [670, 360] width 66 height 16
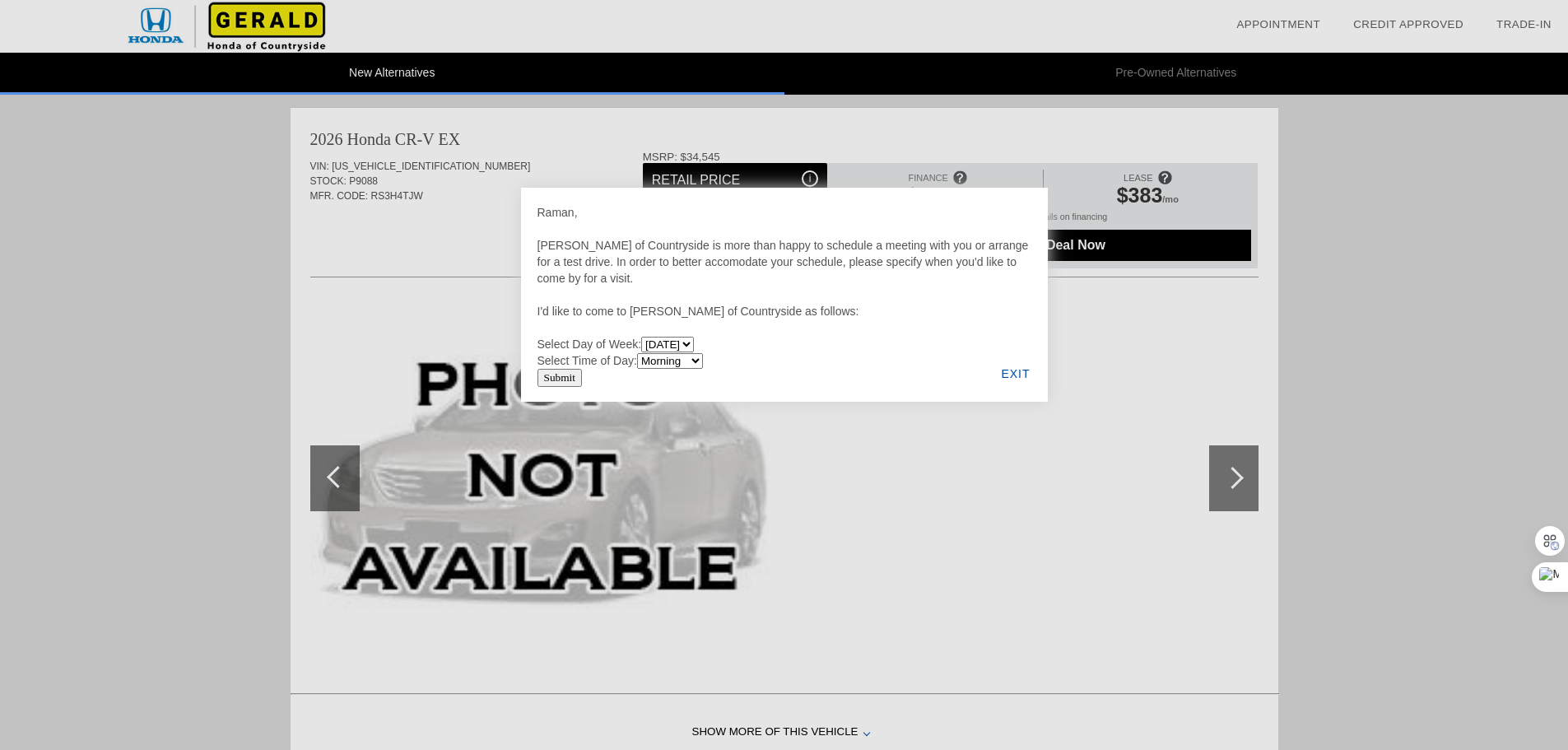
click at [639, 353] on select "Morning Afternoon Evening" at bounding box center [670, 360] width 66 height 16
click at [572, 379] on input "Submit" at bounding box center [560, 377] width 45 height 18
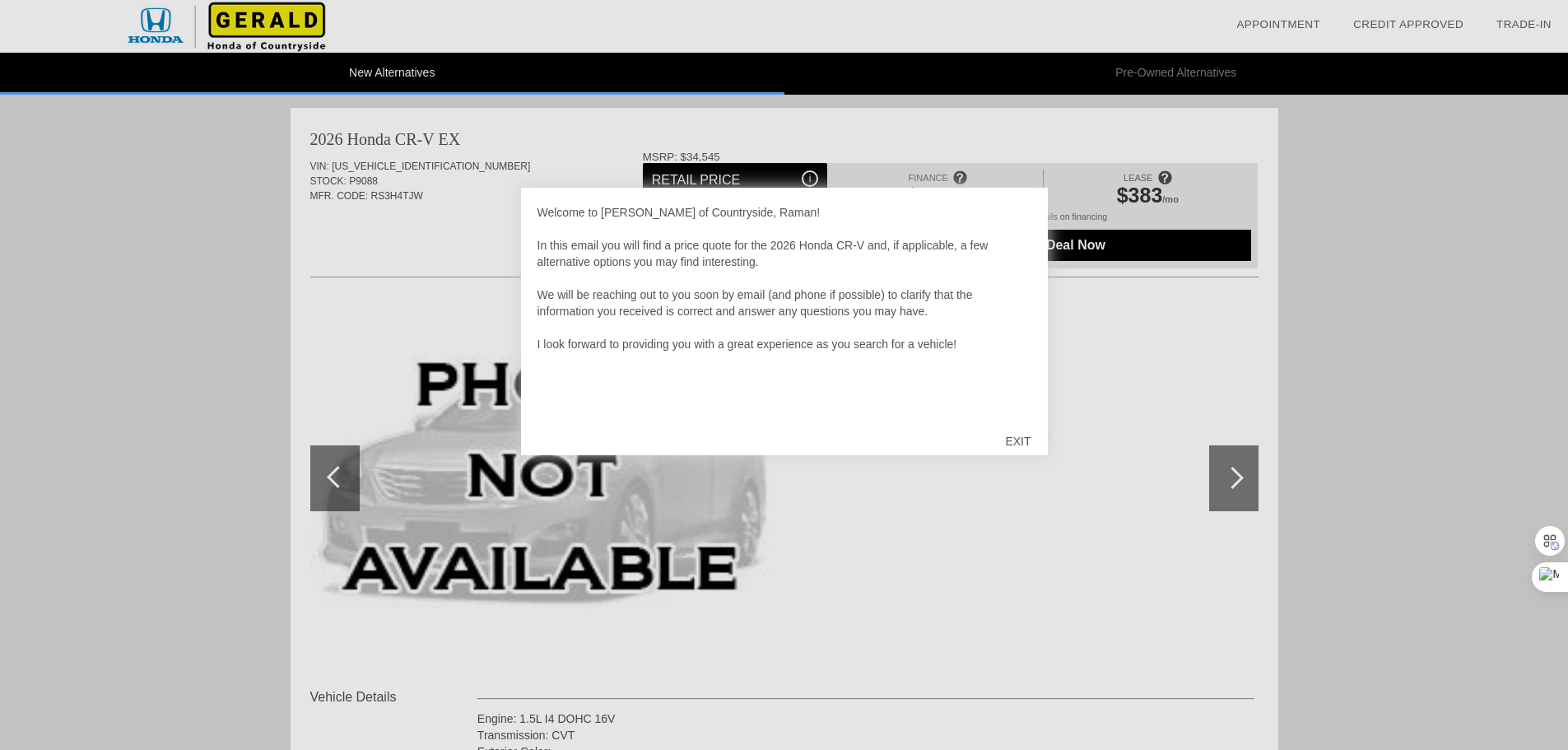
click at [999, 442] on div "EXIT" at bounding box center [1018, 441] width 58 height 50
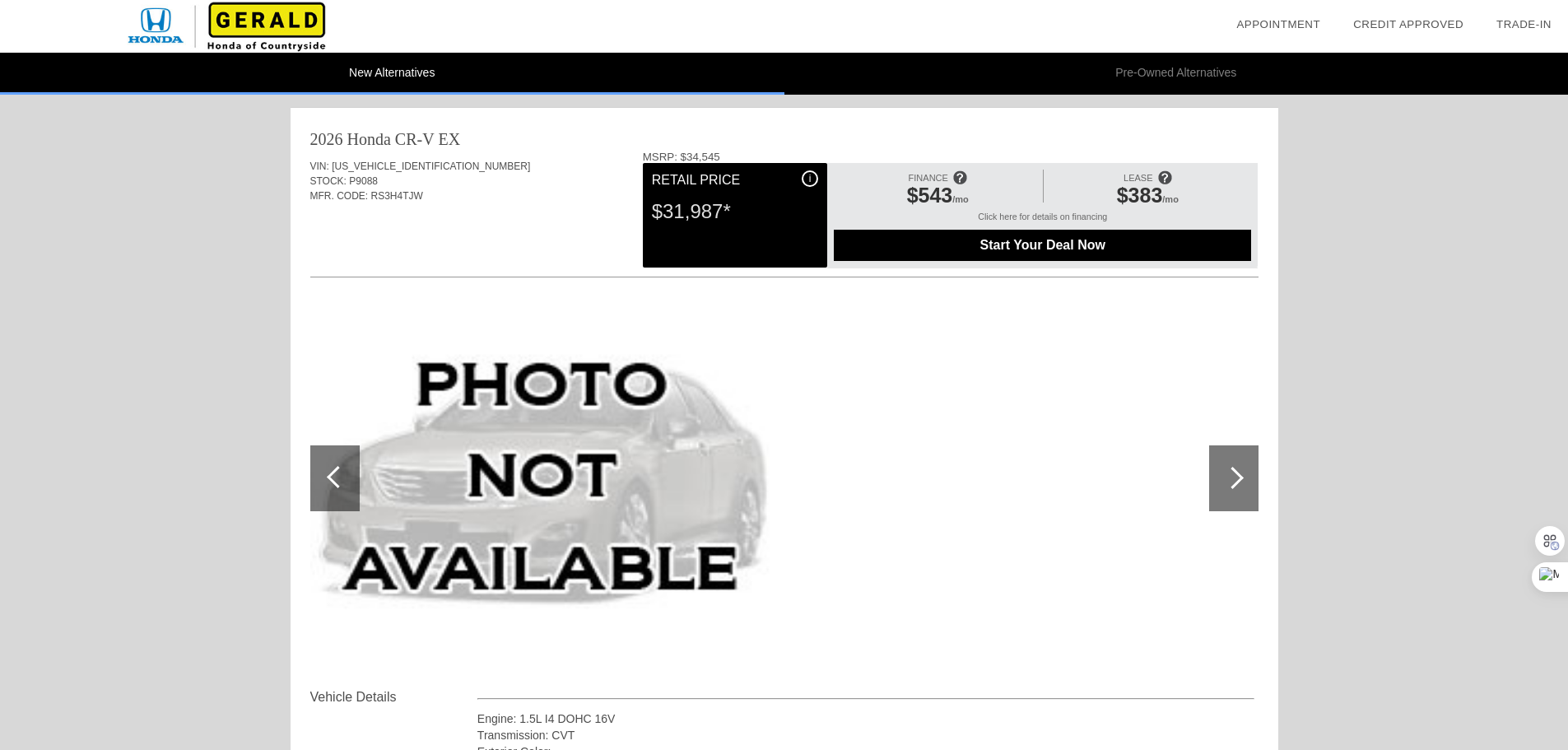
click at [1515, 24] on link "Trade-In" at bounding box center [1523, 23] width 55 height 12
